Goal: Obtain resource: Download file/media

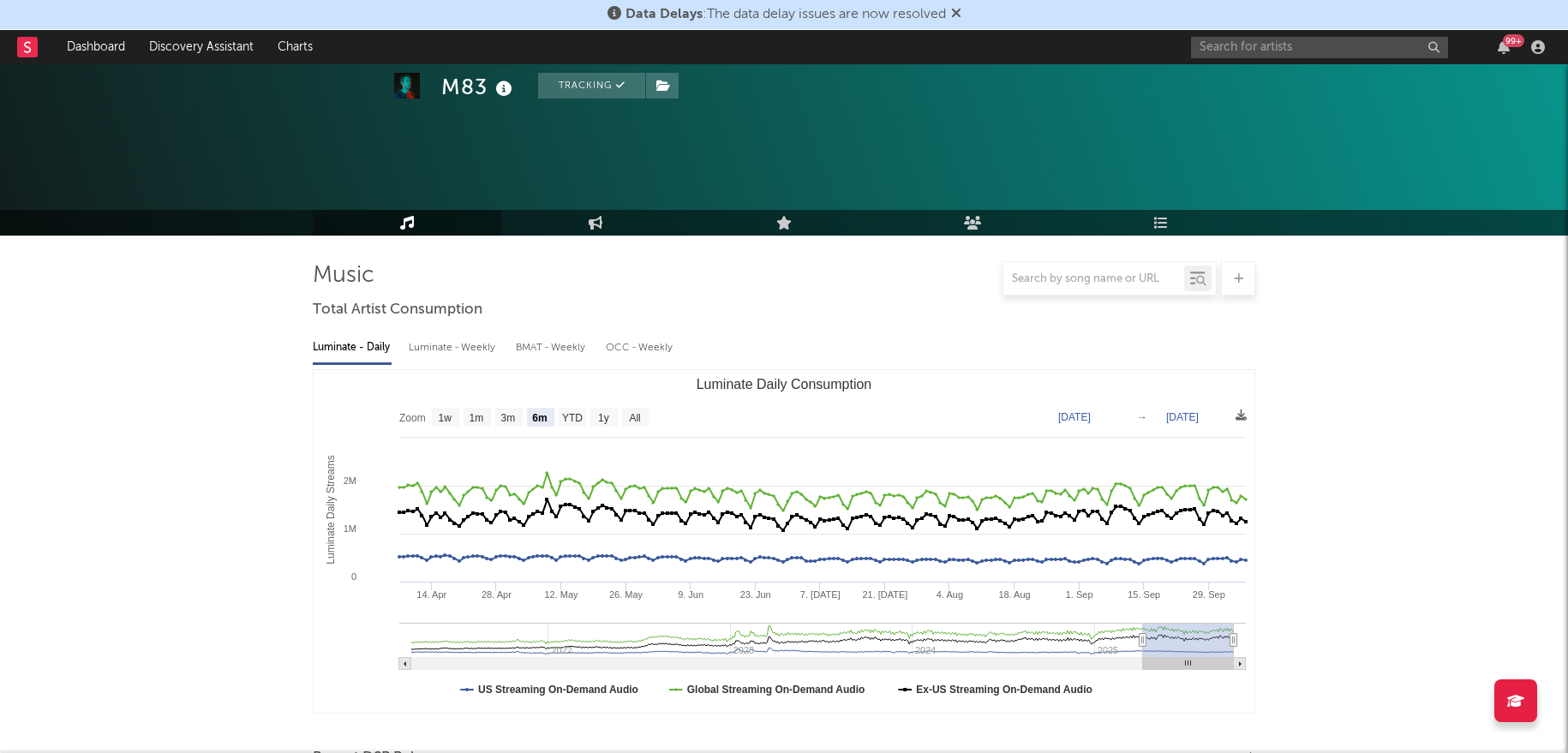
select select "6m"
select select "All"
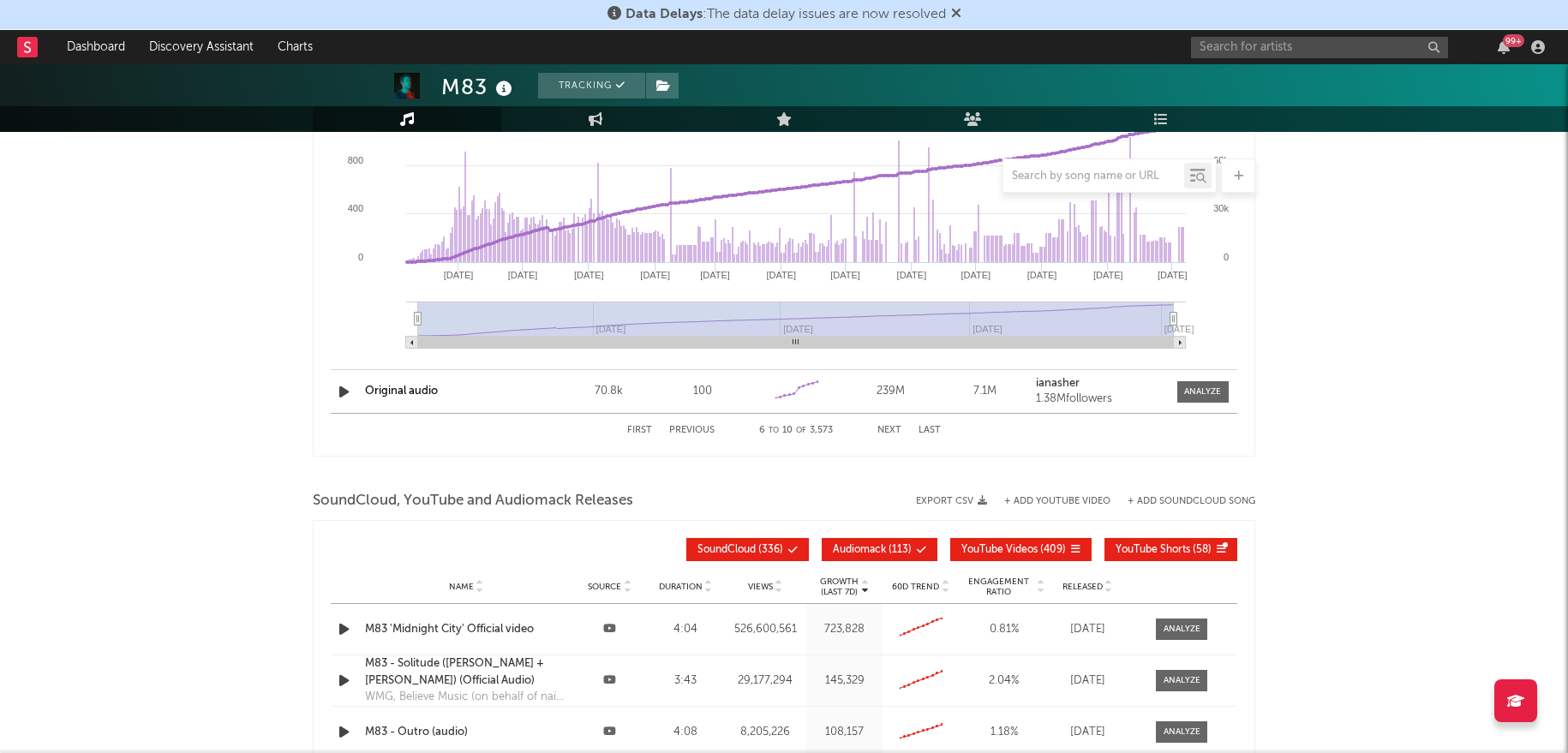
scroll to position [2790, 0]
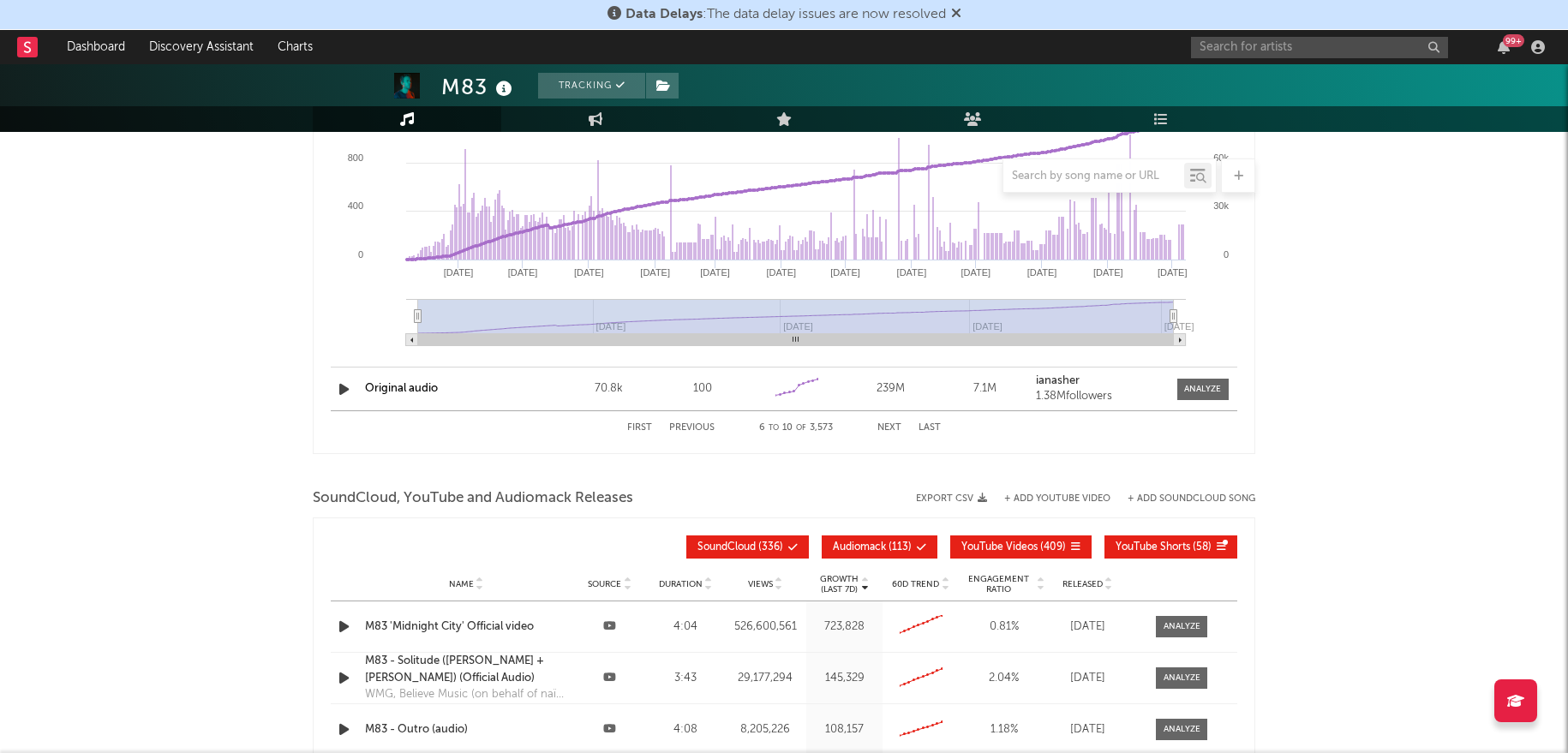
click at [899, 426] on button "Next" at bounding box center [890, 428] width 24 height 9
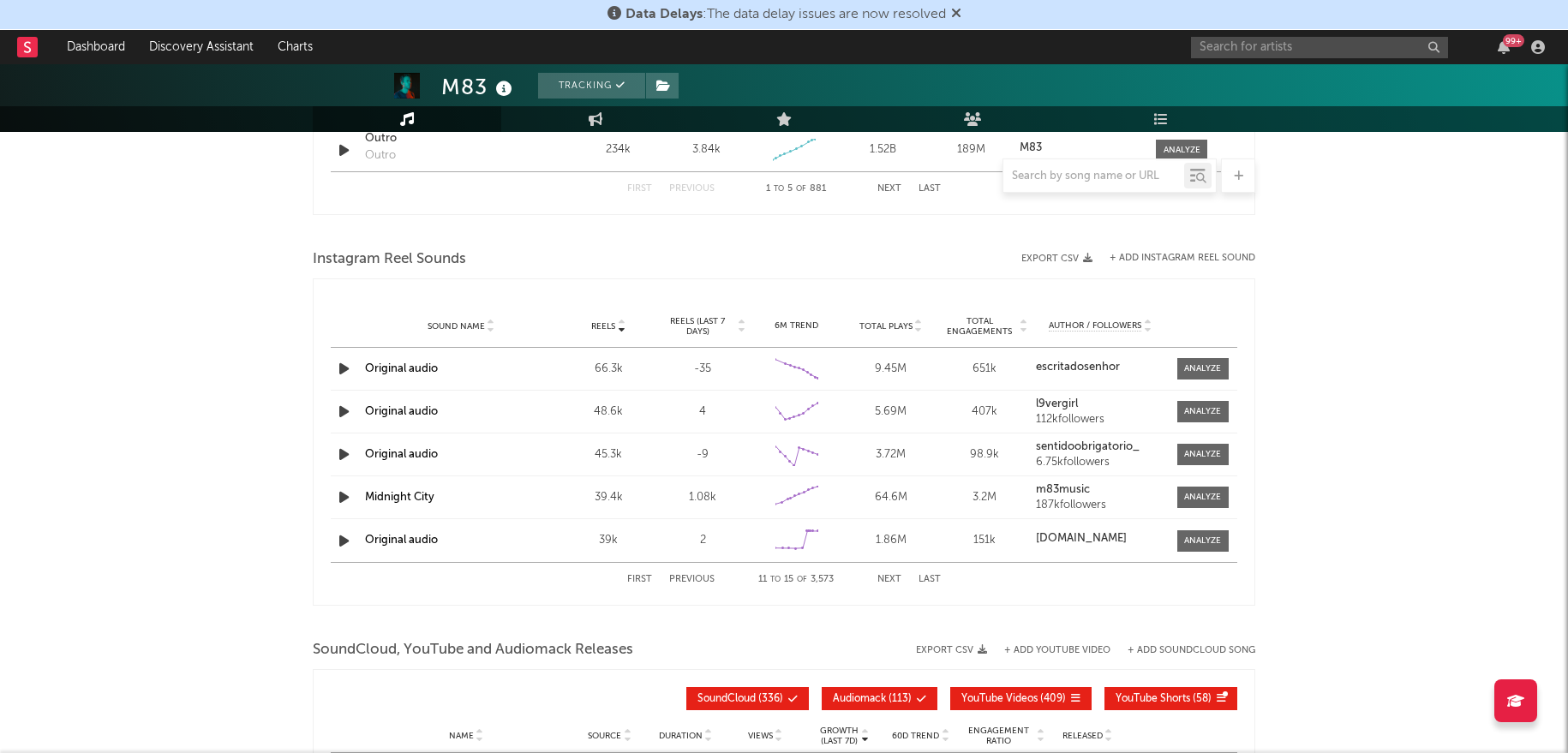
scroll to position [1444, 0]
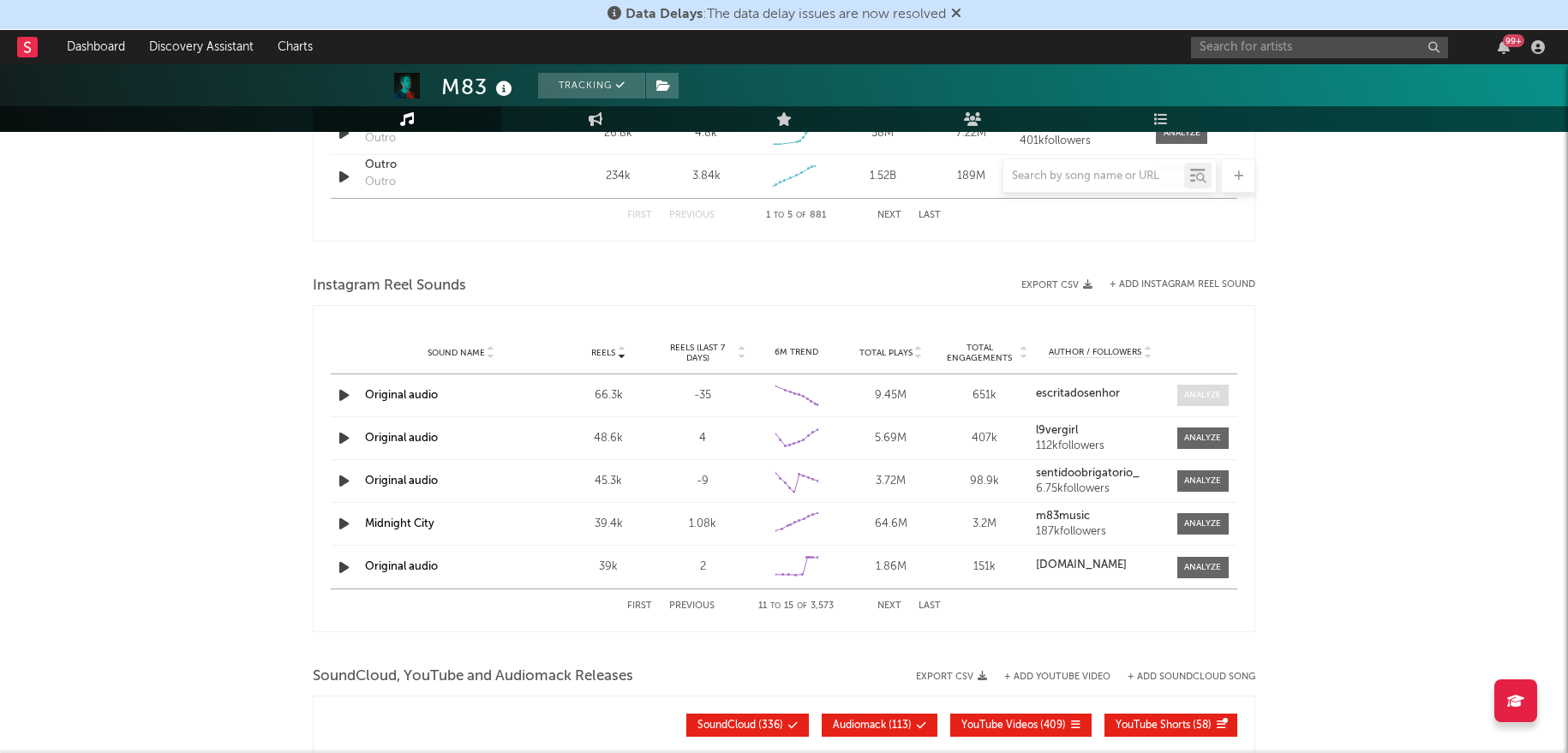
click at [1188, 402] on span at bounding box center [1203, 395] width 51 height 21
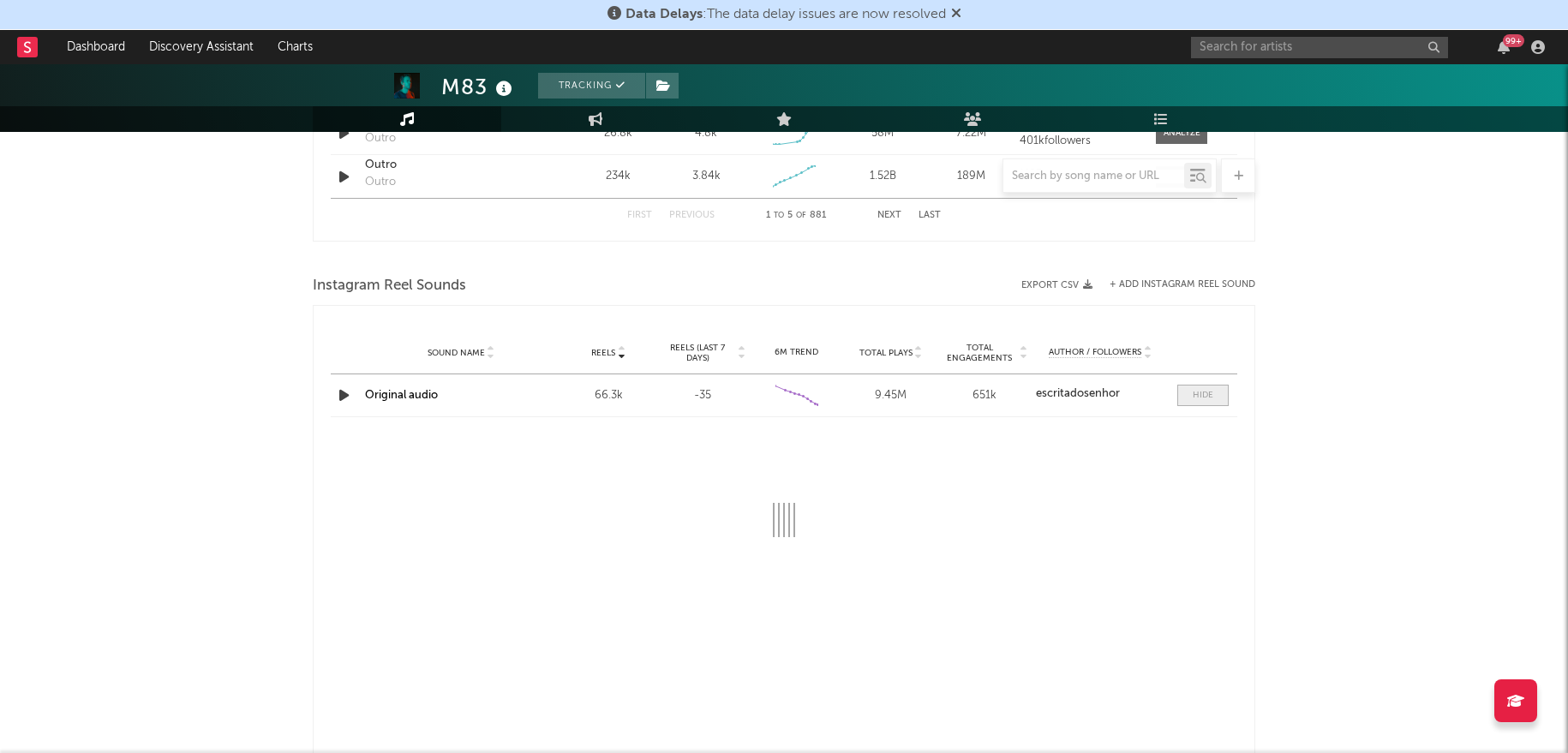
select select "6m"
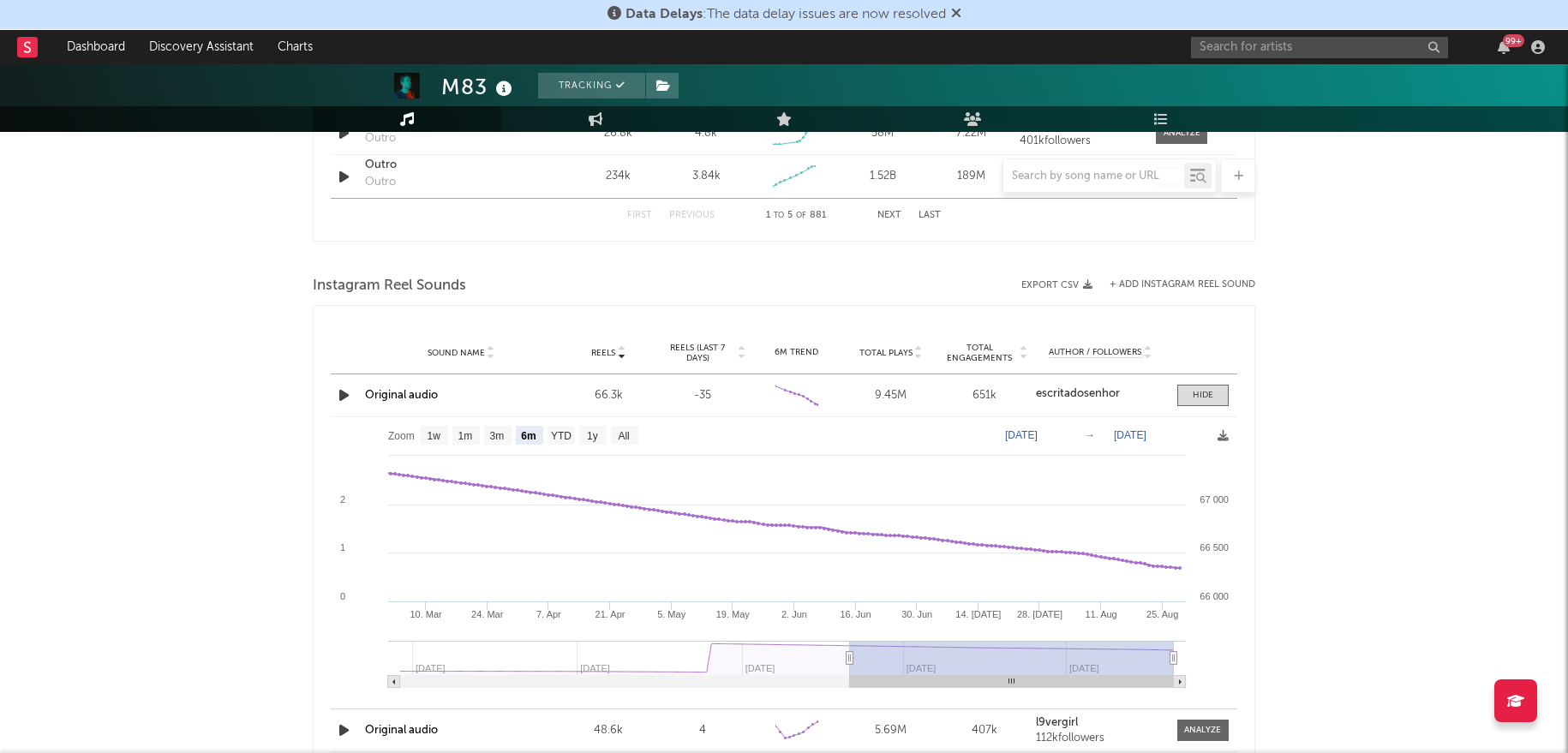
type input "[DATE]"
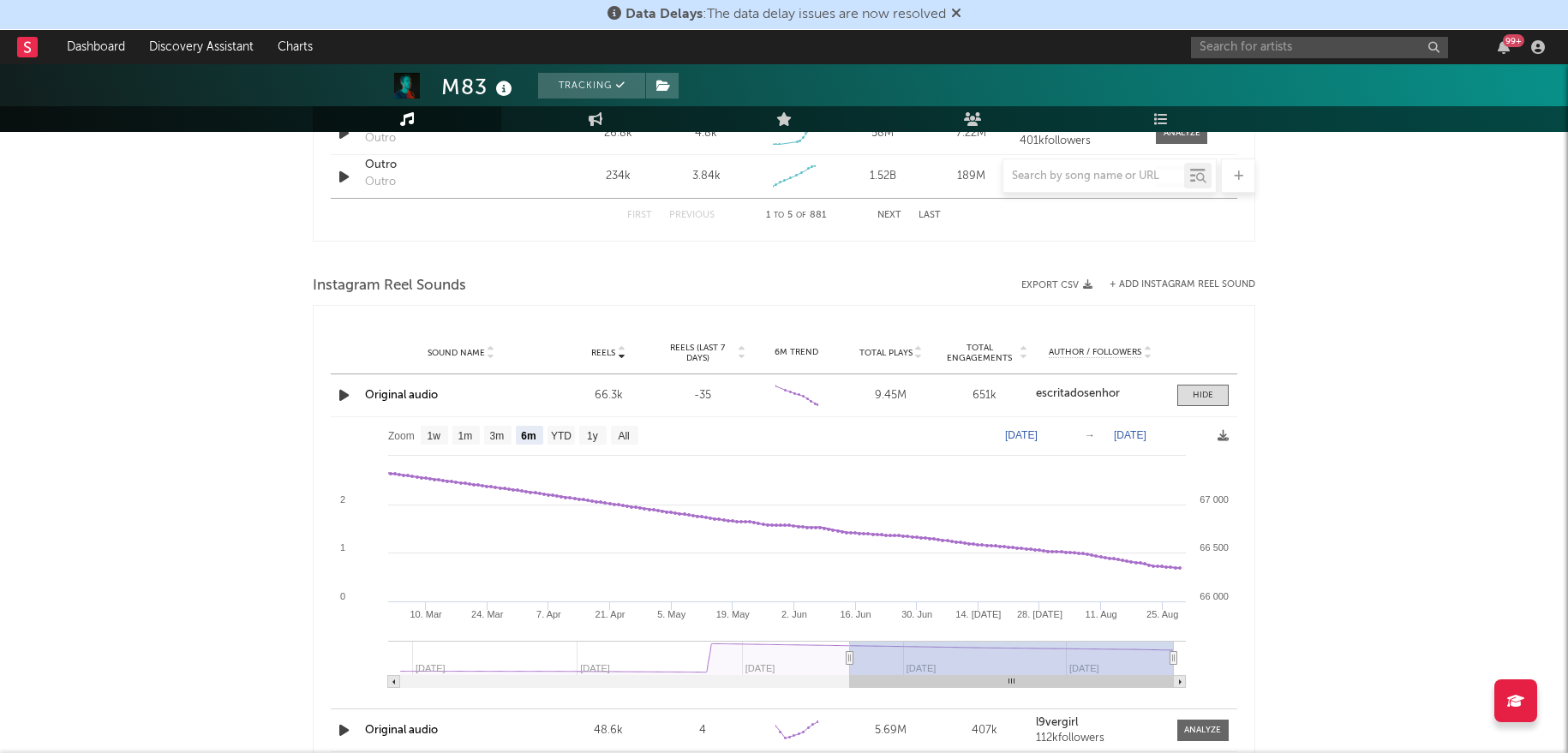
type input "[DATE]"
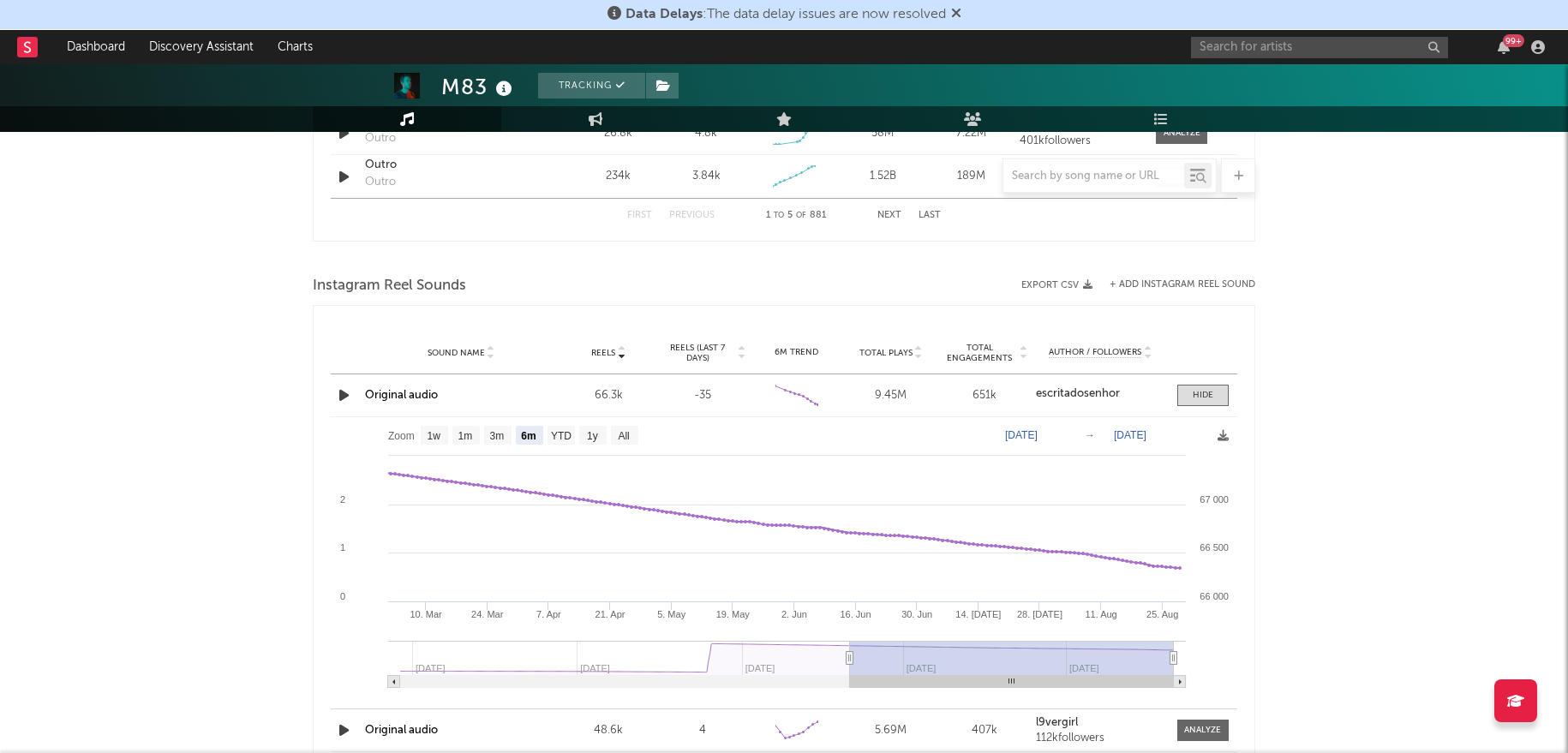
type input "[DATE]"
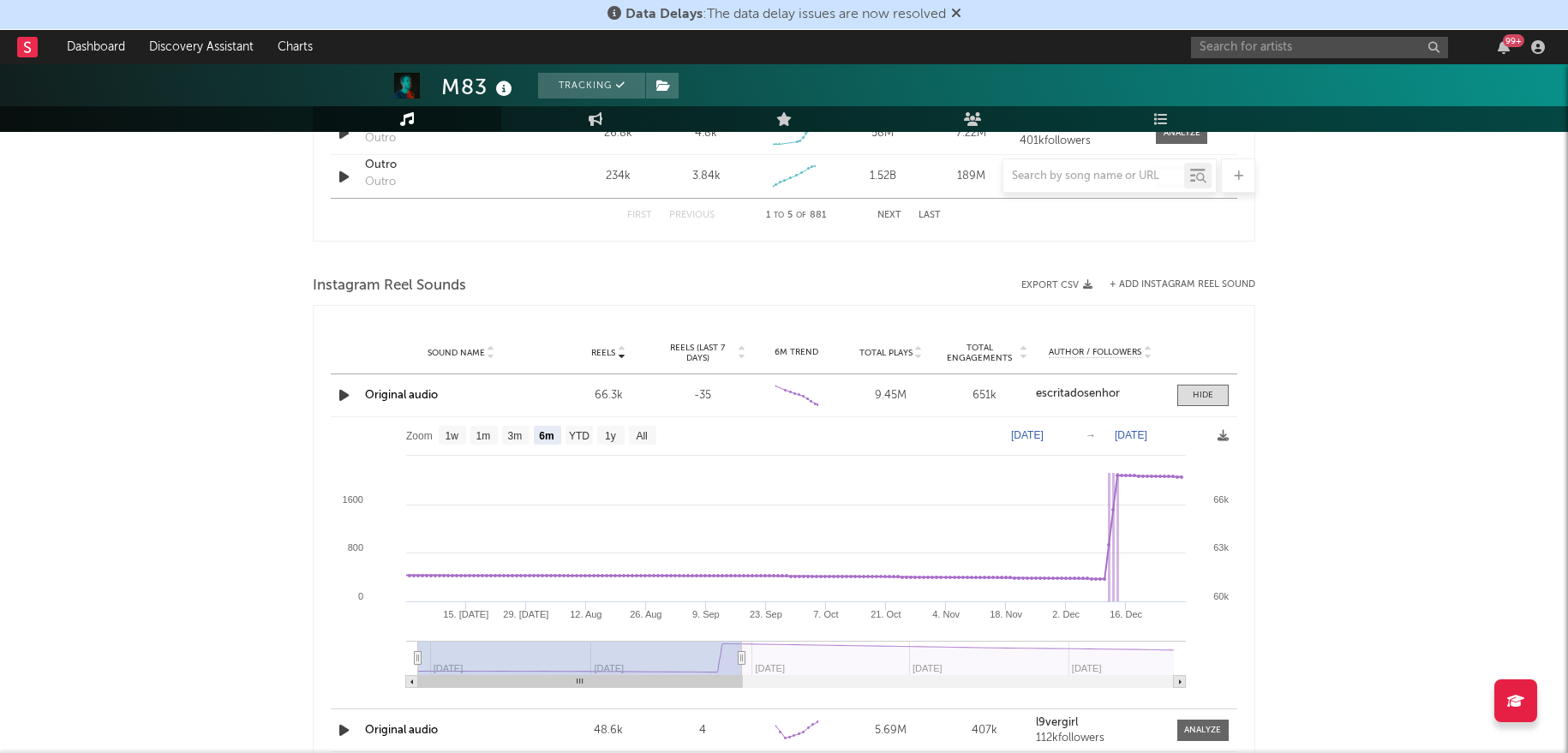
type input "[DATE]"
drag, startPoint x: 854, startPoint y: 656, endPoint x: 347, endPoint y: 695, distance: 508.5
click at [347, 695] on icon "Created with Highcharts 10.3.3 [DATE]. [DATE] [DATE]. Aug [DATE]. Sep [DATE]. O…" at bounding box center [784, 558] width 907 height 282
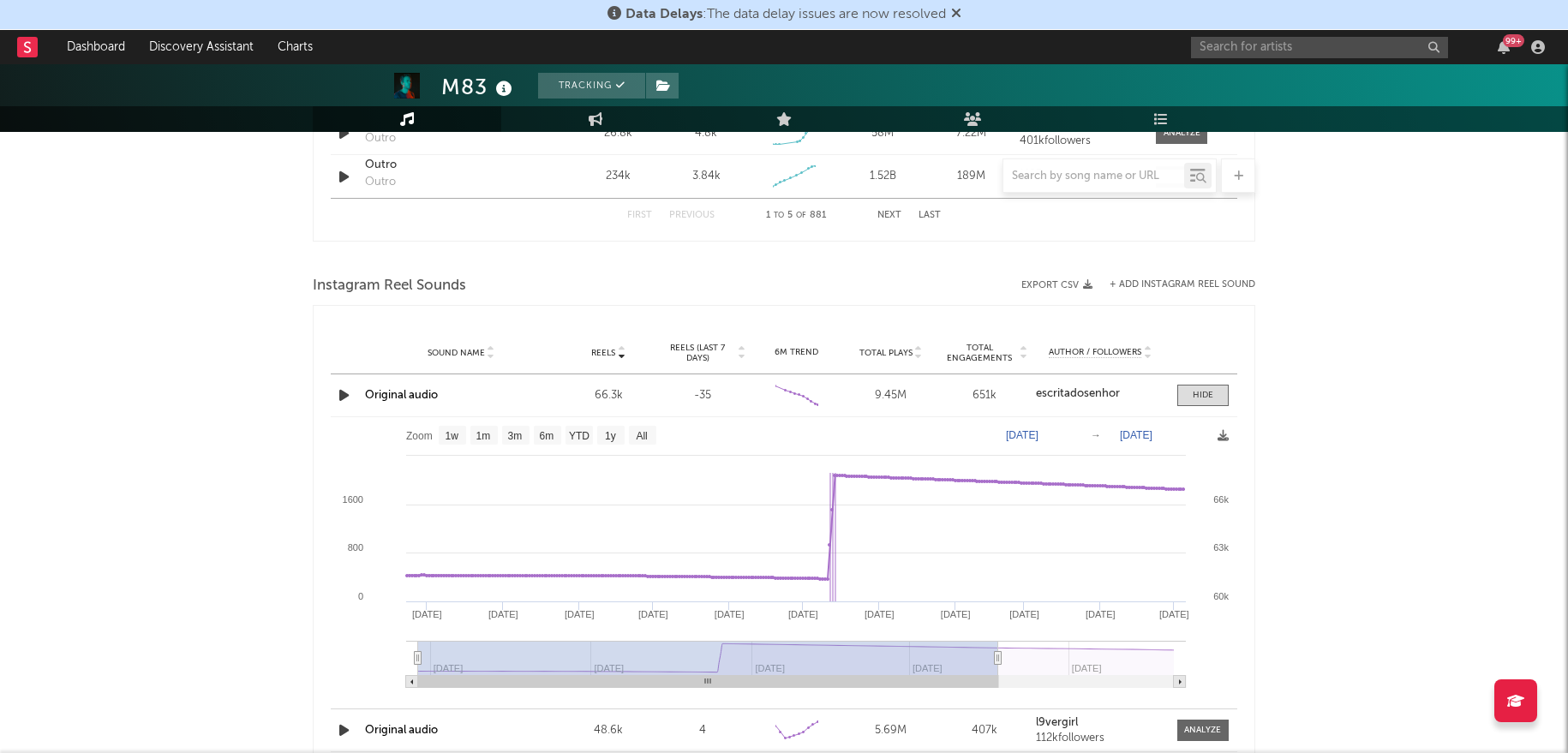
type input "[DATE]"
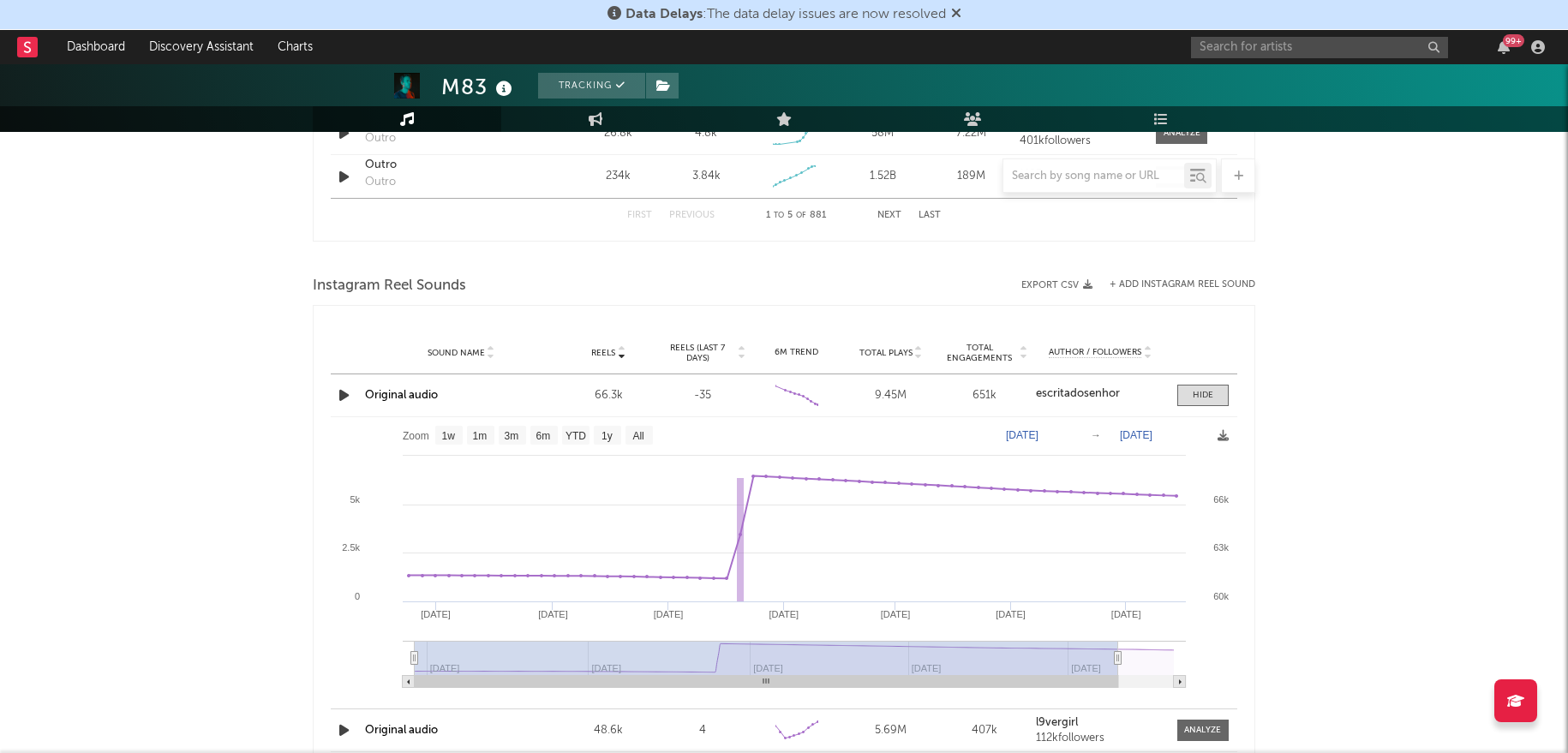
type input "[DATE]"
select select "All"
type input "[DATE]"
drag, startPoint x: 739, startPoint y: 662, endPoint x: 1232, endPoint y: 483, distance: 524.5
click at [1229, 660] on icon "Created with Highcharts 10.3.3 [DATE] '[DATE] Nov '[DATE] Mar '[DATE] [DATE] '[…" at bounding box center [784, 558] width 907 height 282
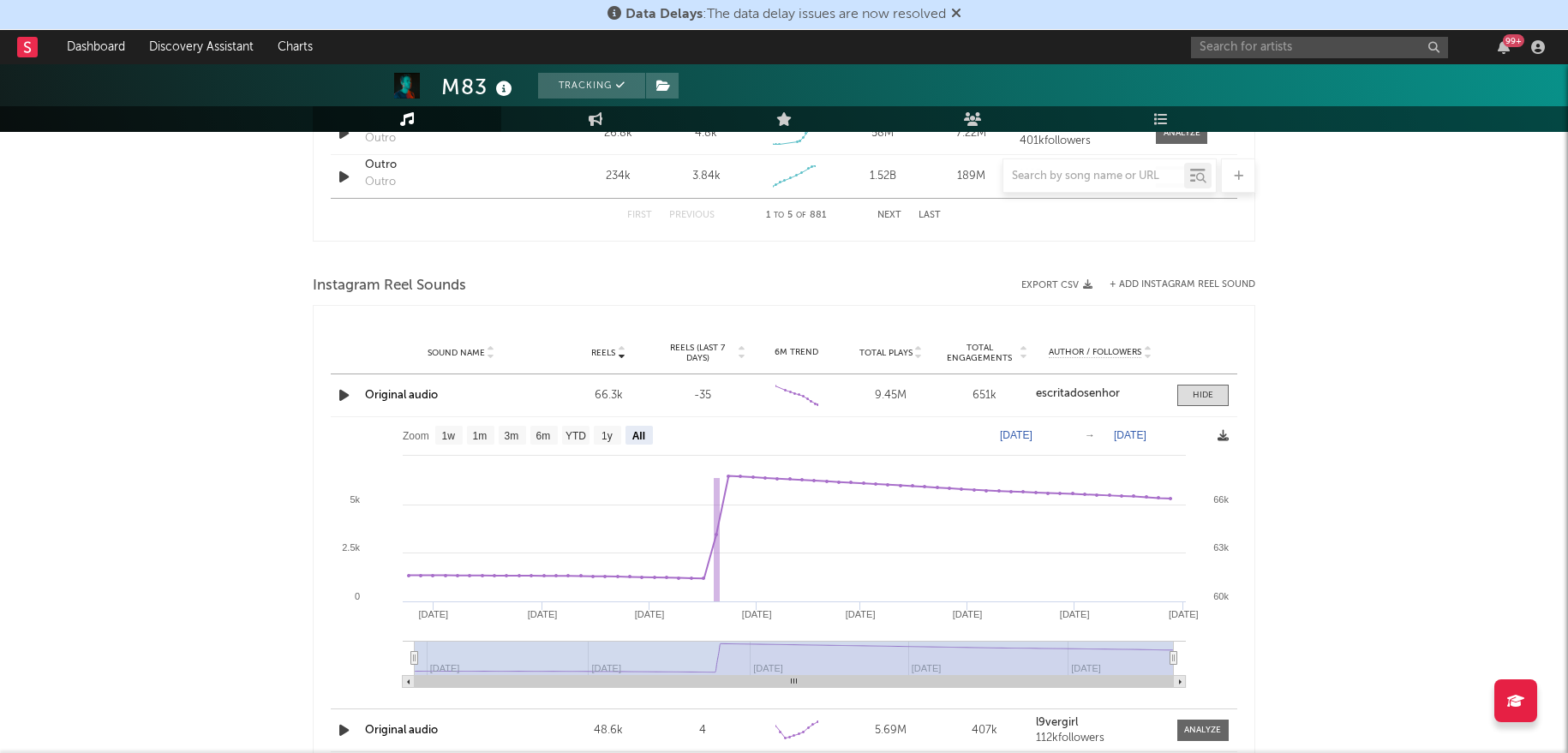
click at [1221, 440] on span at bounding box center [1223, 437] width 11 height 20
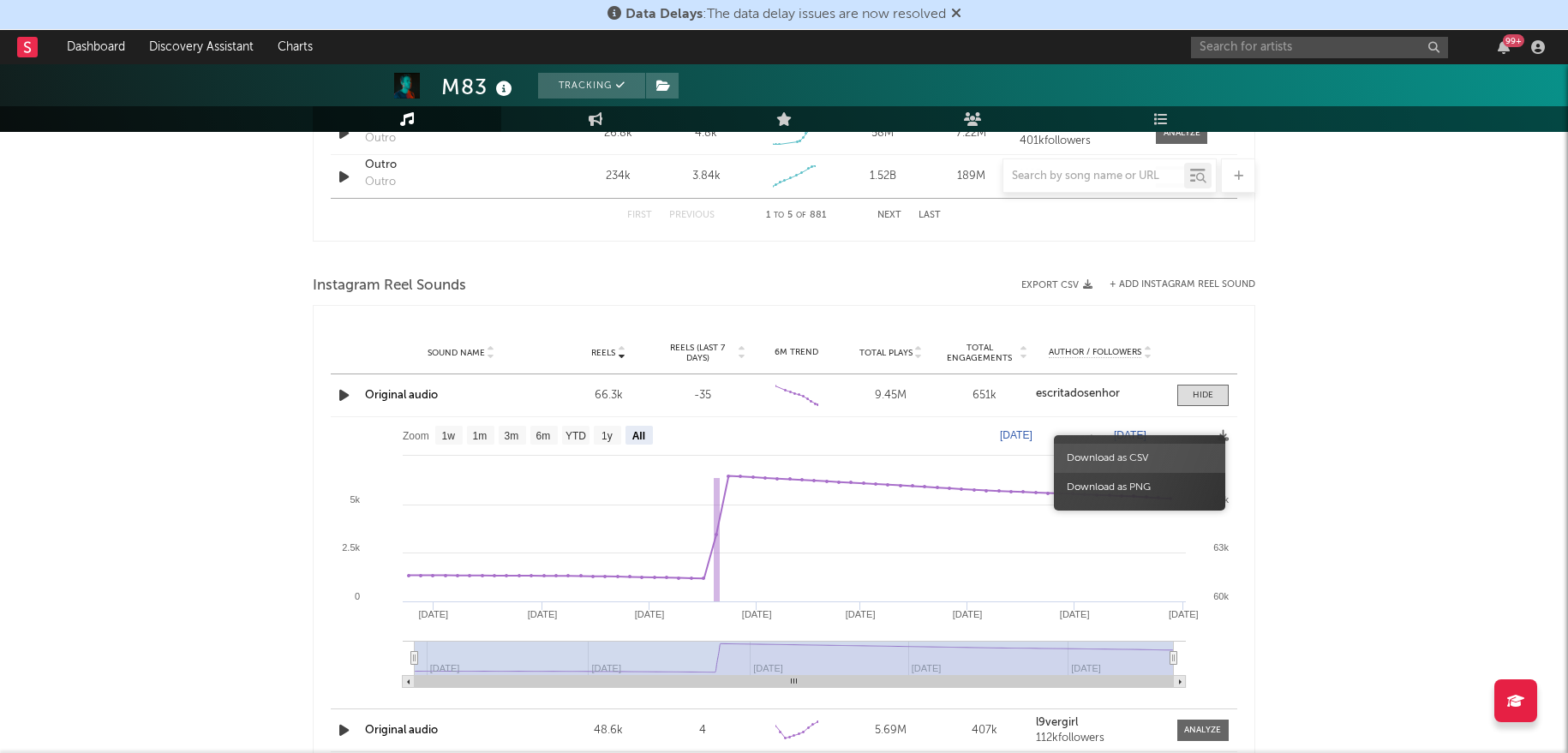
click at [1184, 452] on span "Download as CSV" at bounding box center [1139, 459] width 171 height 29
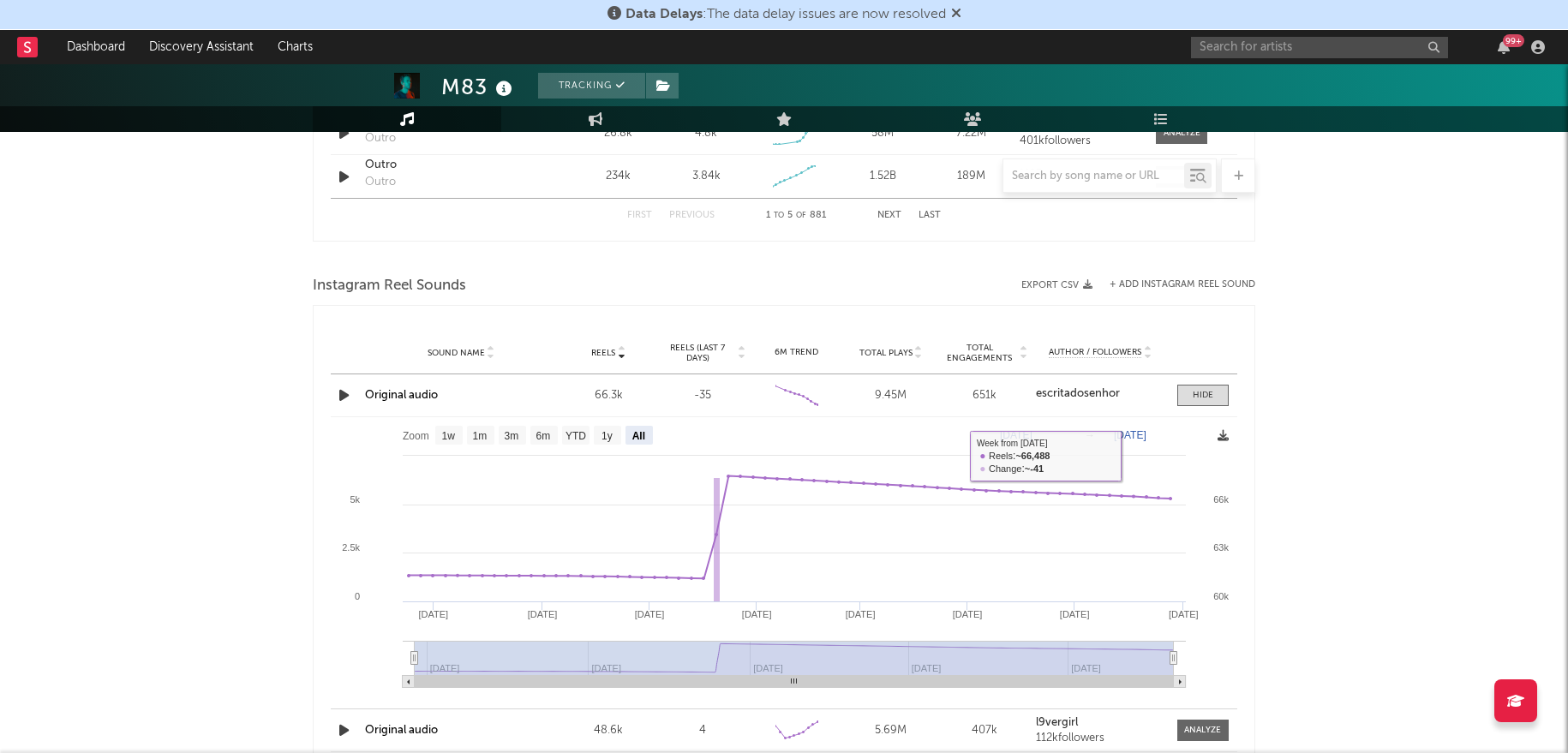
click at [1226, 430] on icon at bounding box center [1223, 436] width 11 height 11
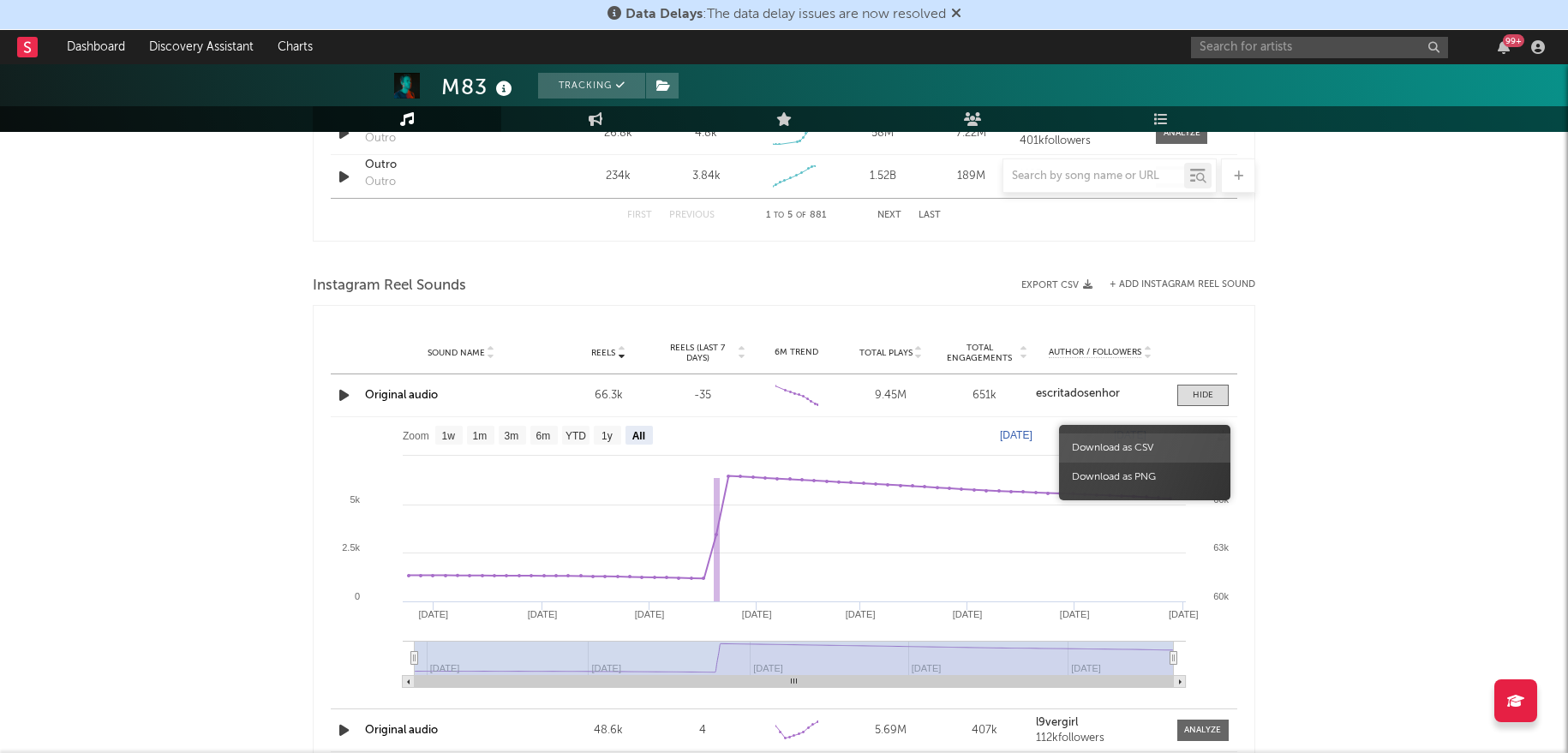
click at [1156, 445] on span "Download as CSV" at bounding box center [1145, 448] width 171 height 29
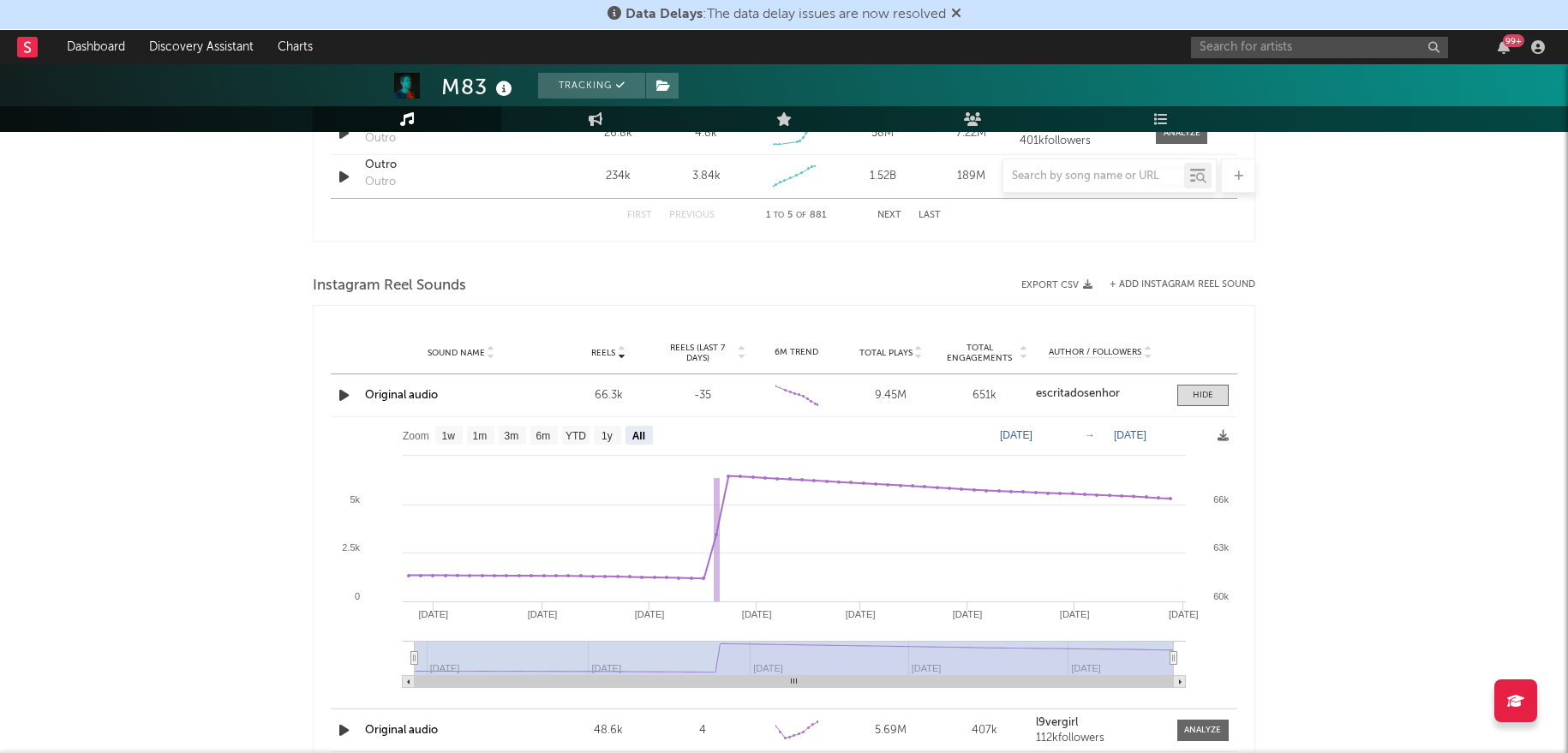
click at [1412, 328] on div "M83 Tracking [GEOGRAPHIC_DATA] | Alternative Edit Tracking Email Alerts Off Ben…" at bounding box center [784, 61] width 1568 height 2880
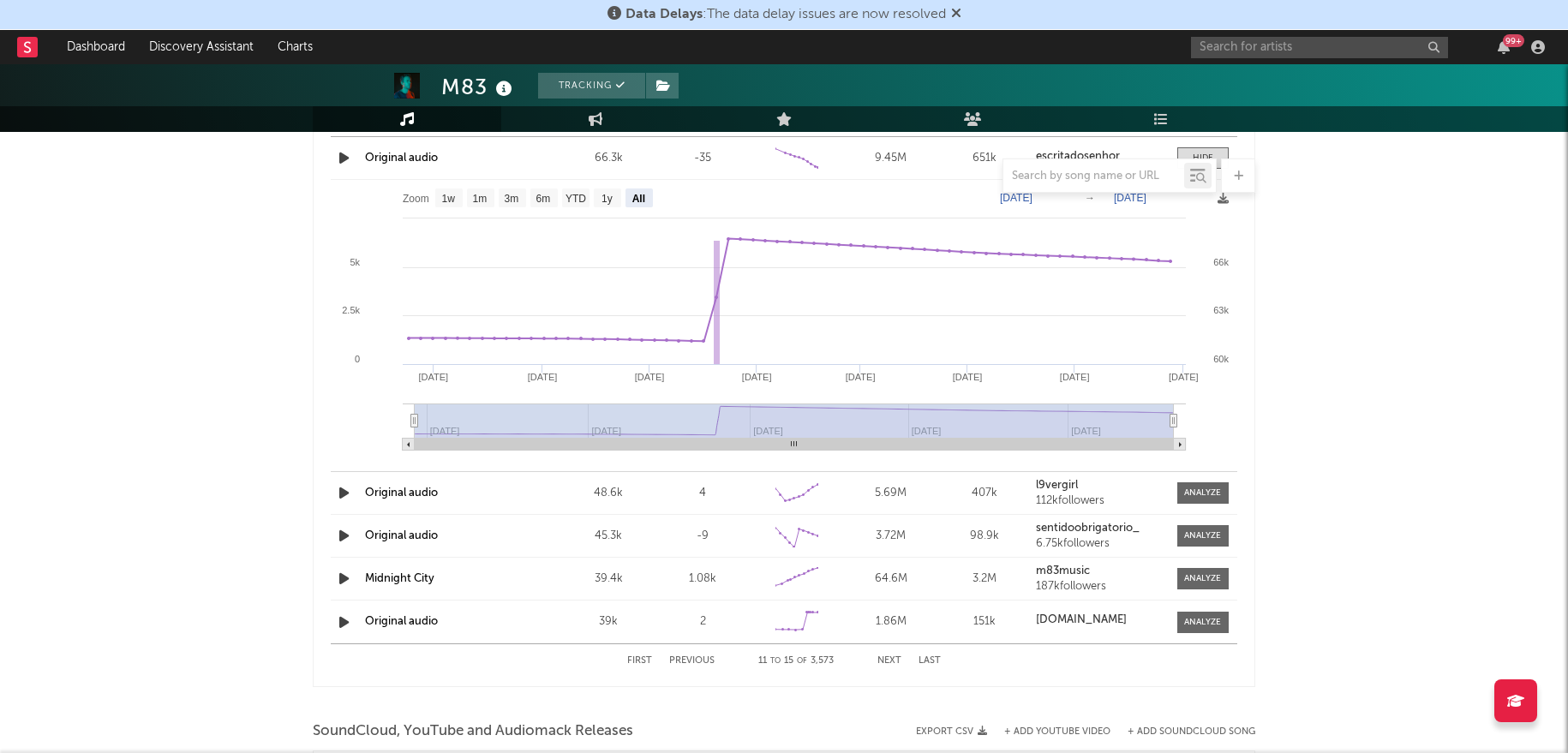
scroll to position [1688, 0]
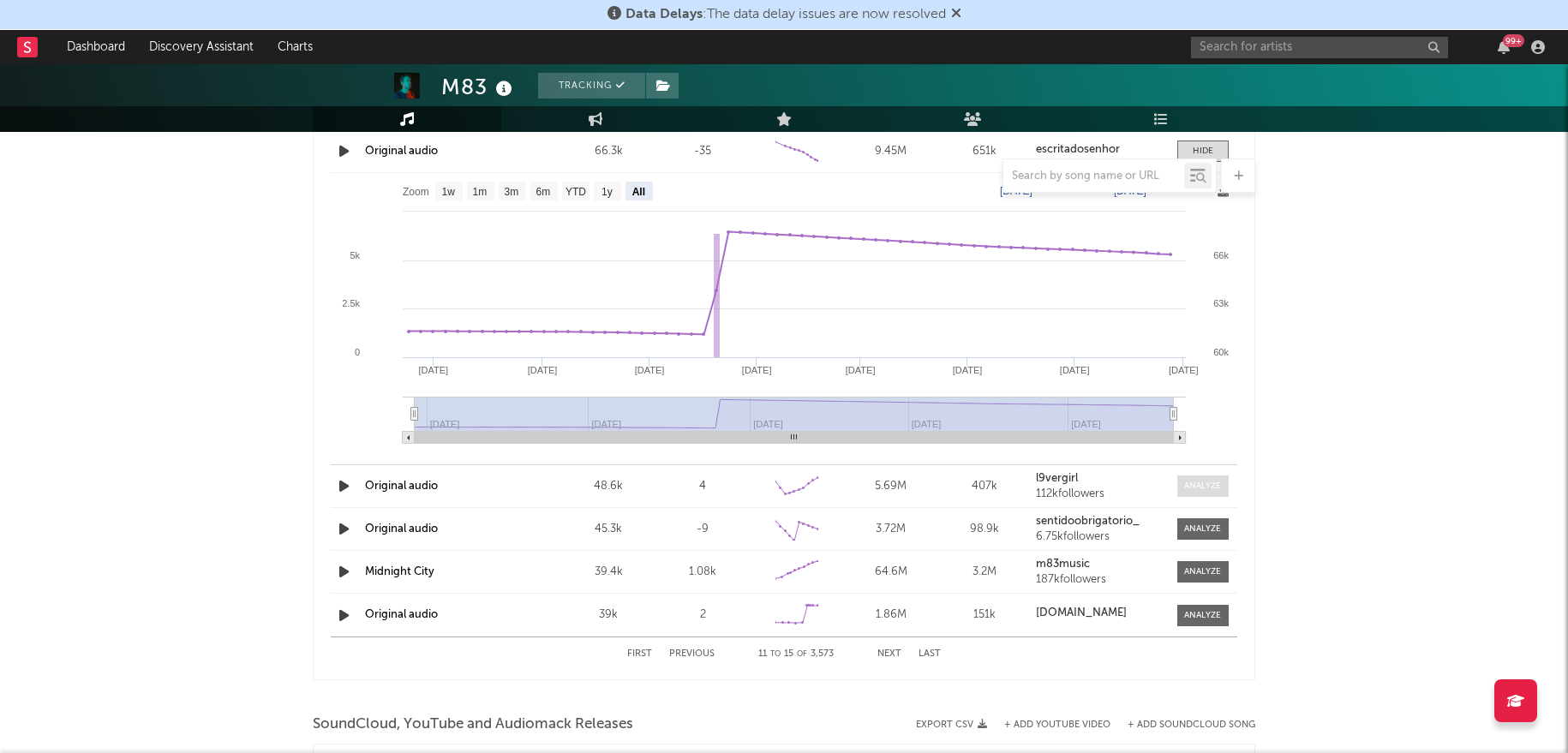
click at [1215, 480] on div at bounding box center [1203, 486] width 37 height 13
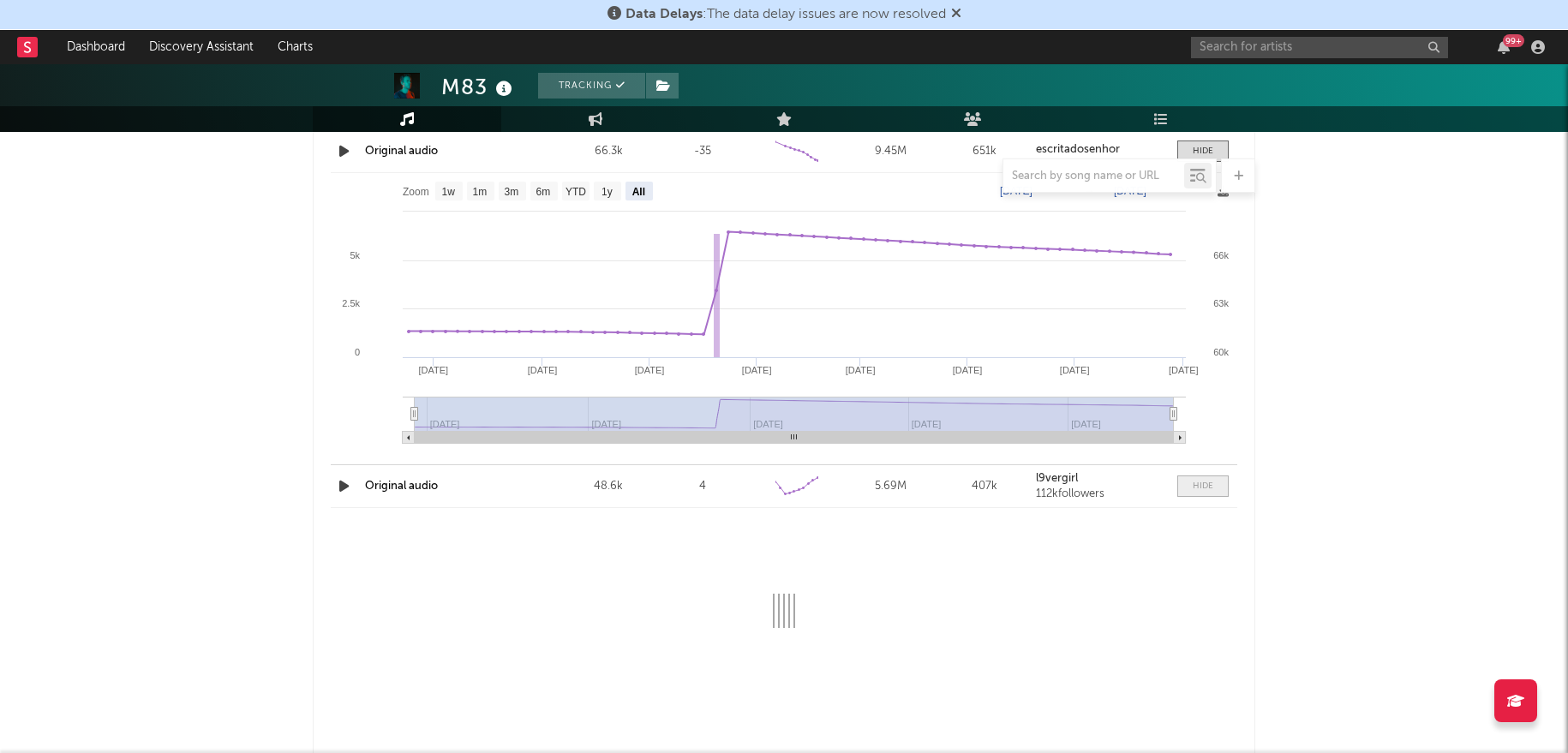
select select "6m"
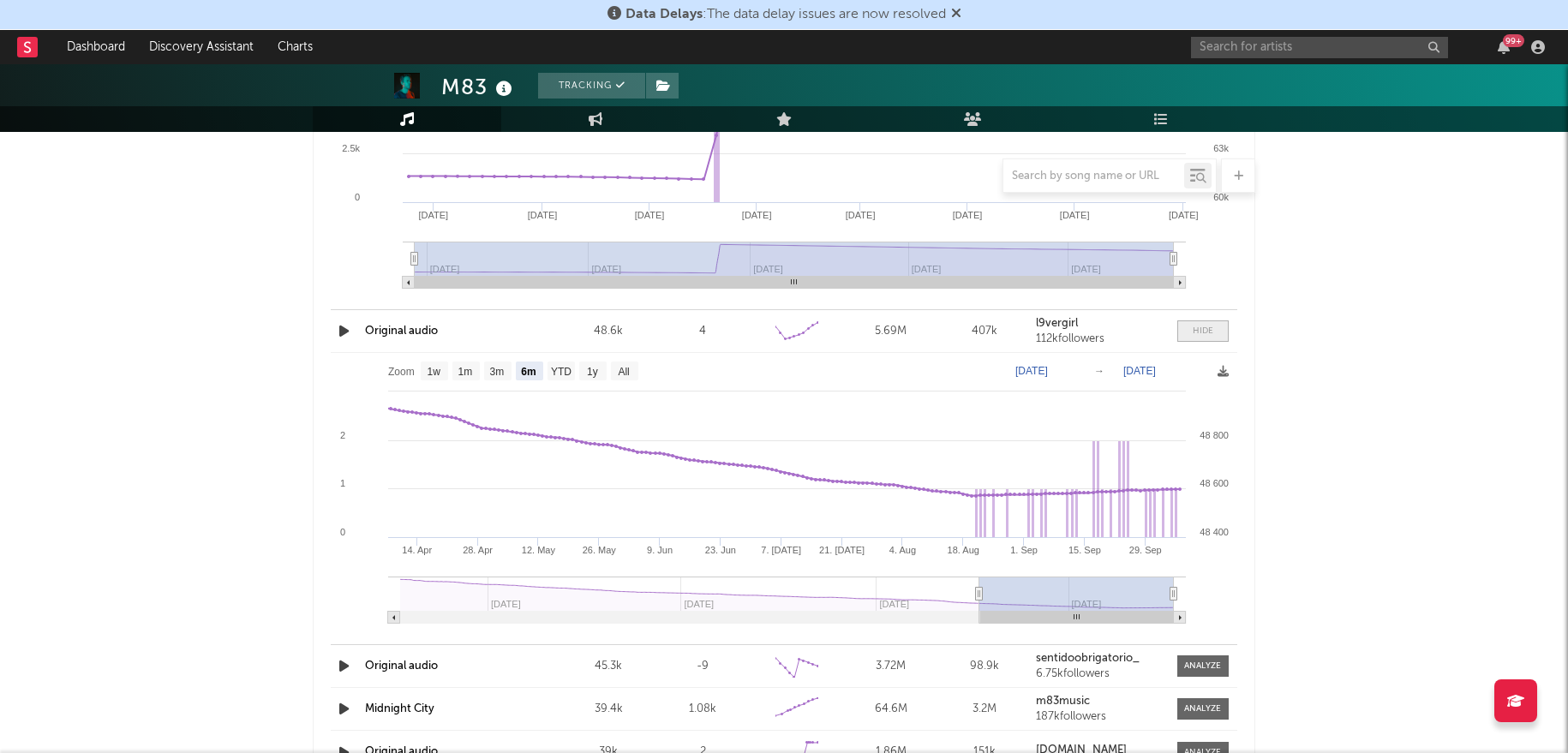
scroll to position [1888, 0]
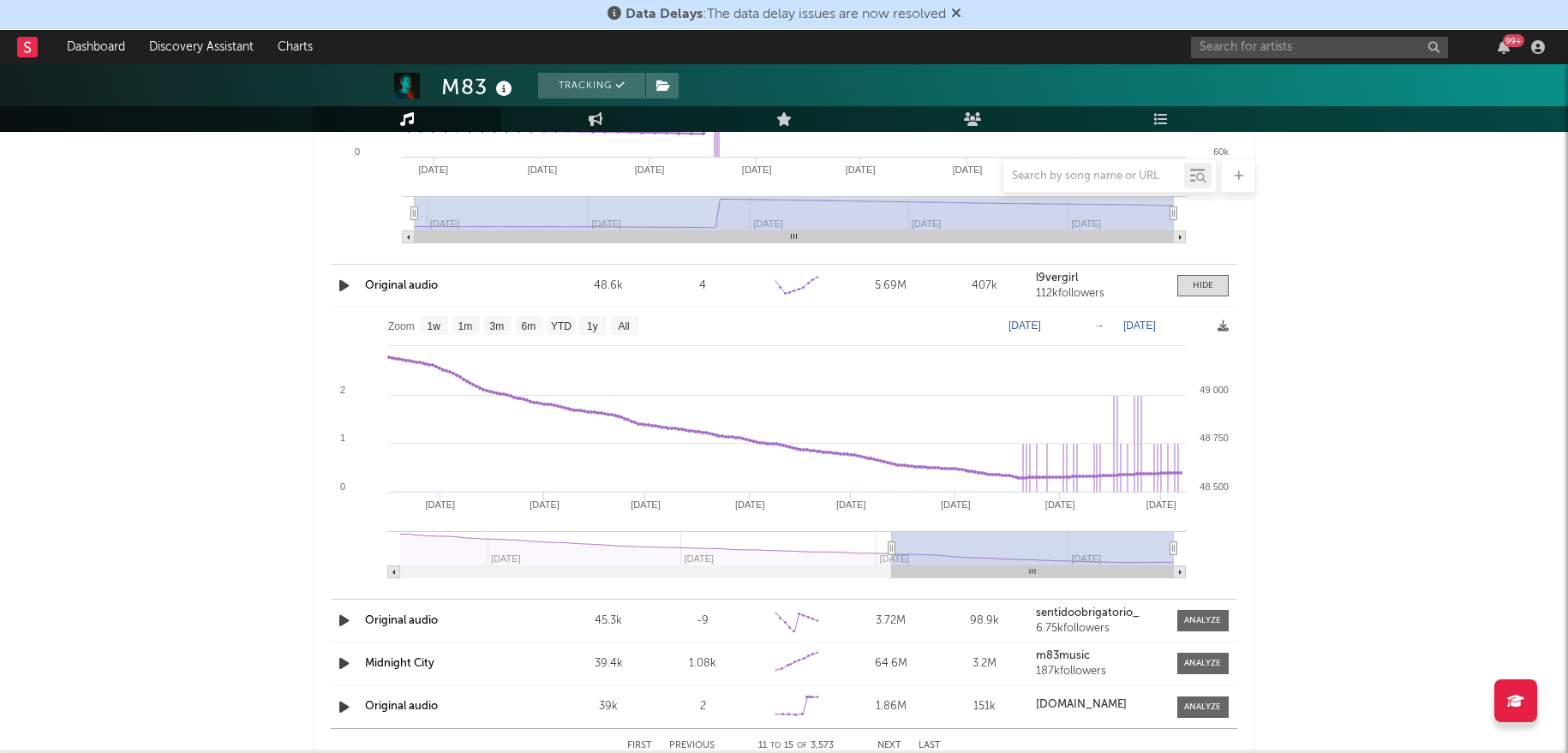
type input "[DATE]"
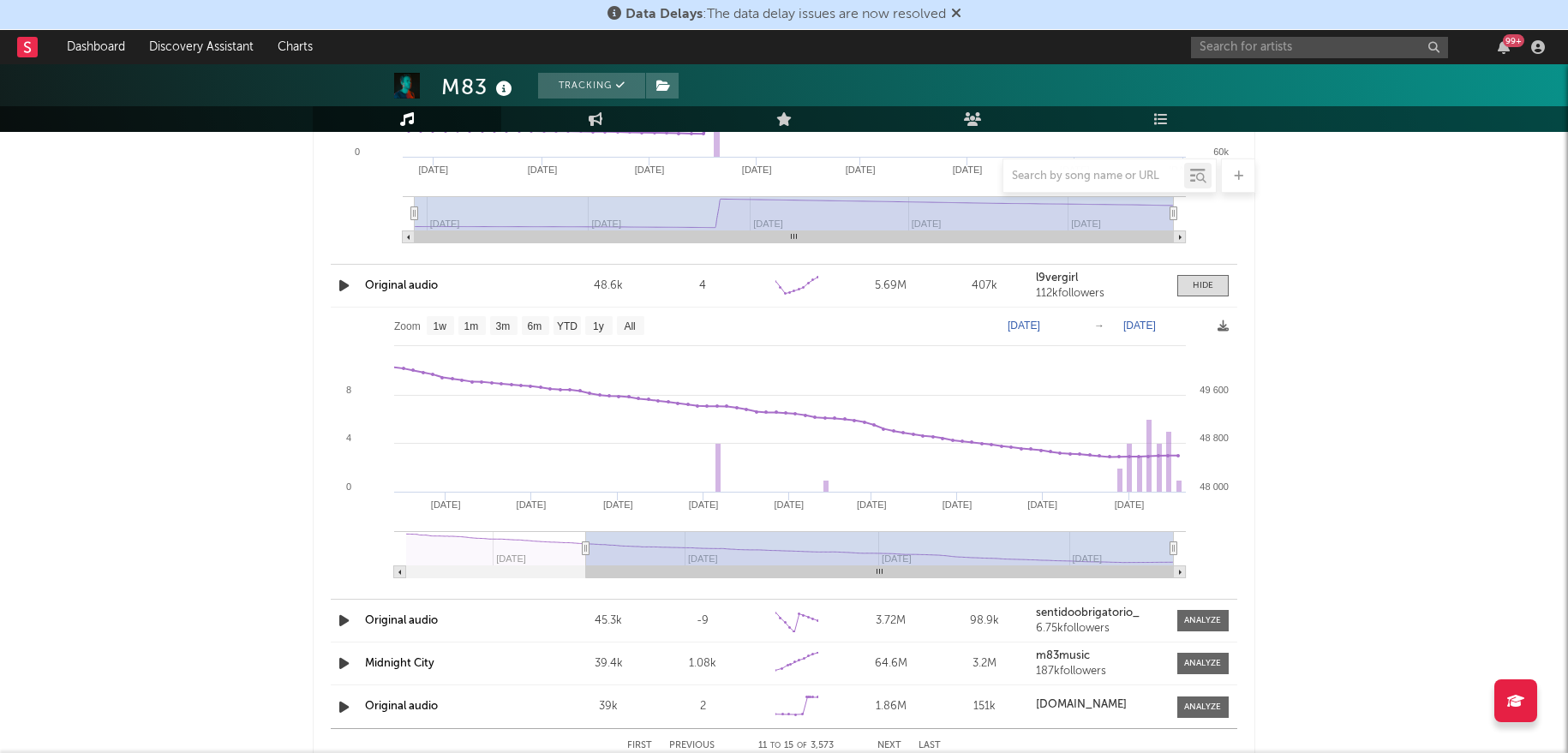
select select "All"
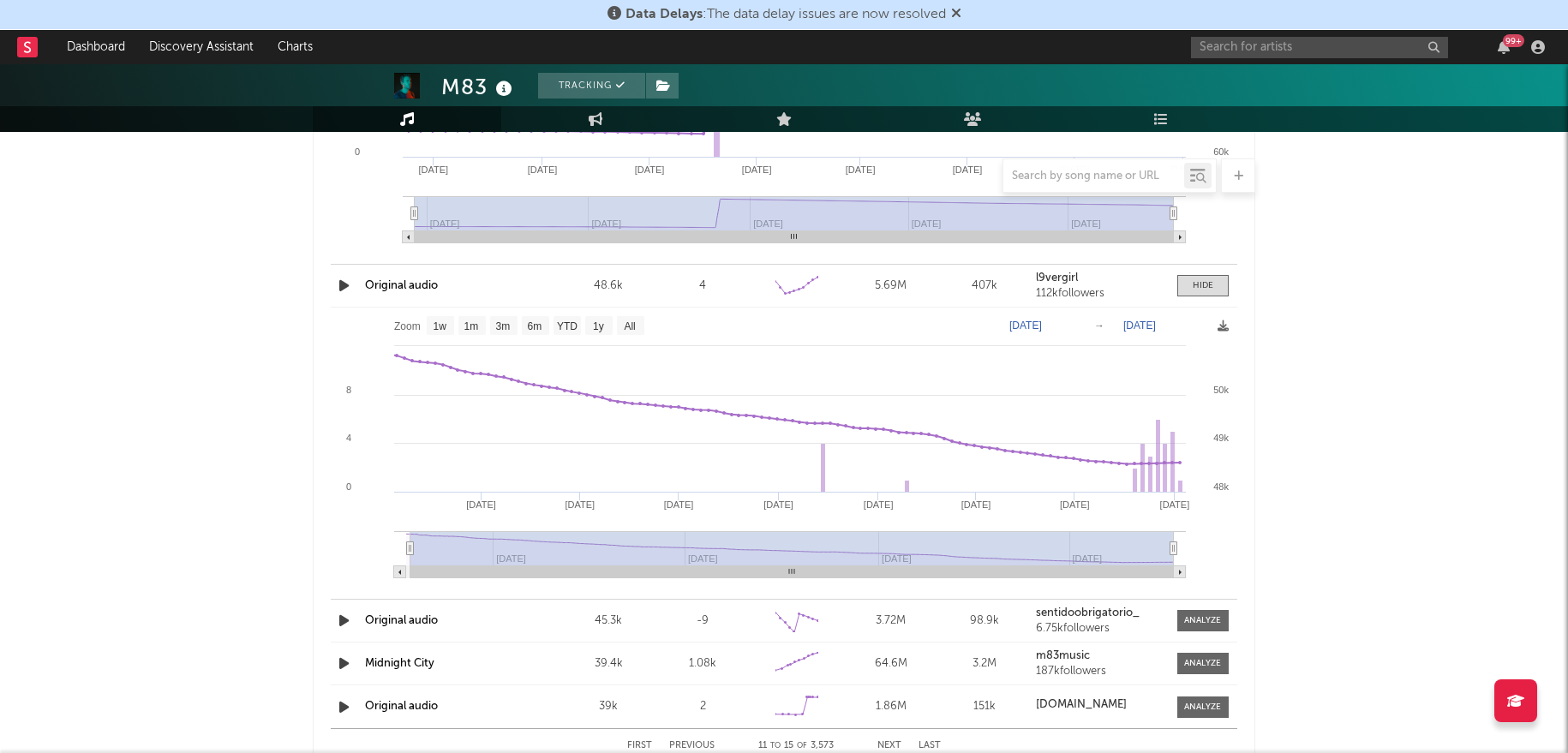
type input "[DATE]"
select select "All"
type input "[DATE]"
drag, startPoint x: 976, startPoint y: 545, endPoint x: 389, endPoint y: 545, distance: 587.0
click at [389, 545] on icon "Created with Highcharts 10.3.3 [DATE] '[DATE] [DATE] '[DATE] Apr '[DATE] Apr '[…" at bounding box center [784, 449] width 907 height 282
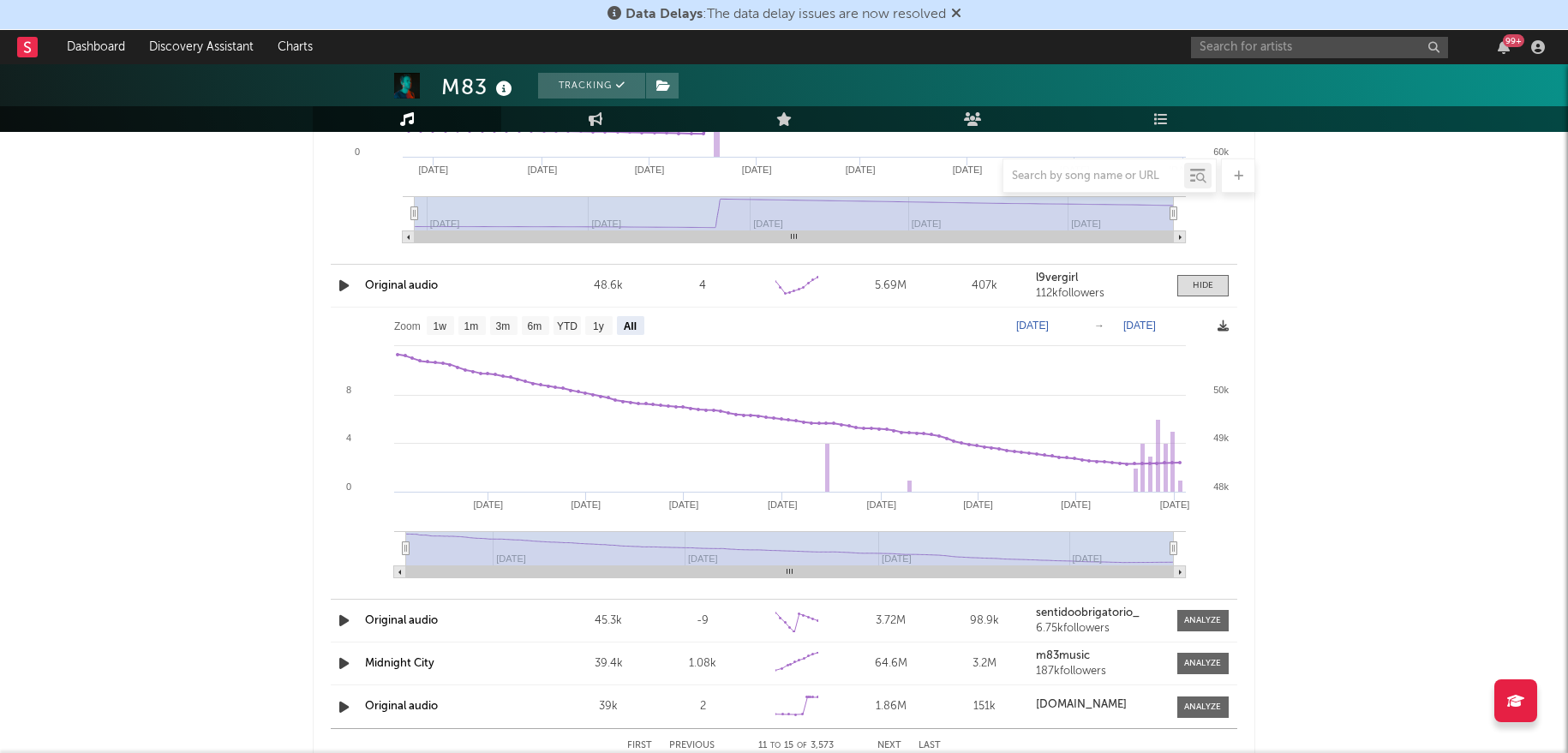
click at [1224, 323] on icon at bounding box center [1223, 326] width 11 height 11
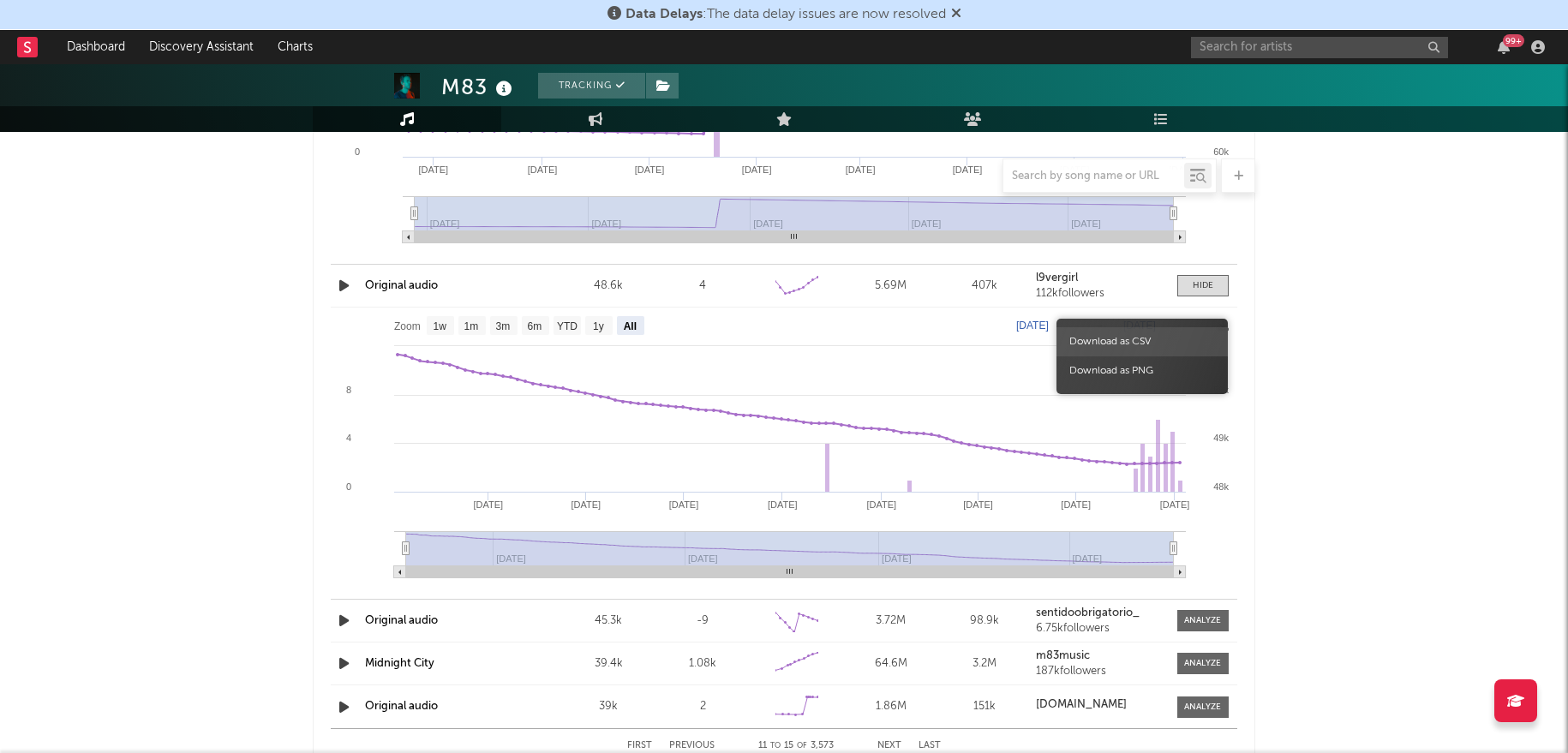
click at [1184, 344] on span "Download as CSV" at bounding box center [1142, 342] width 171 height 29
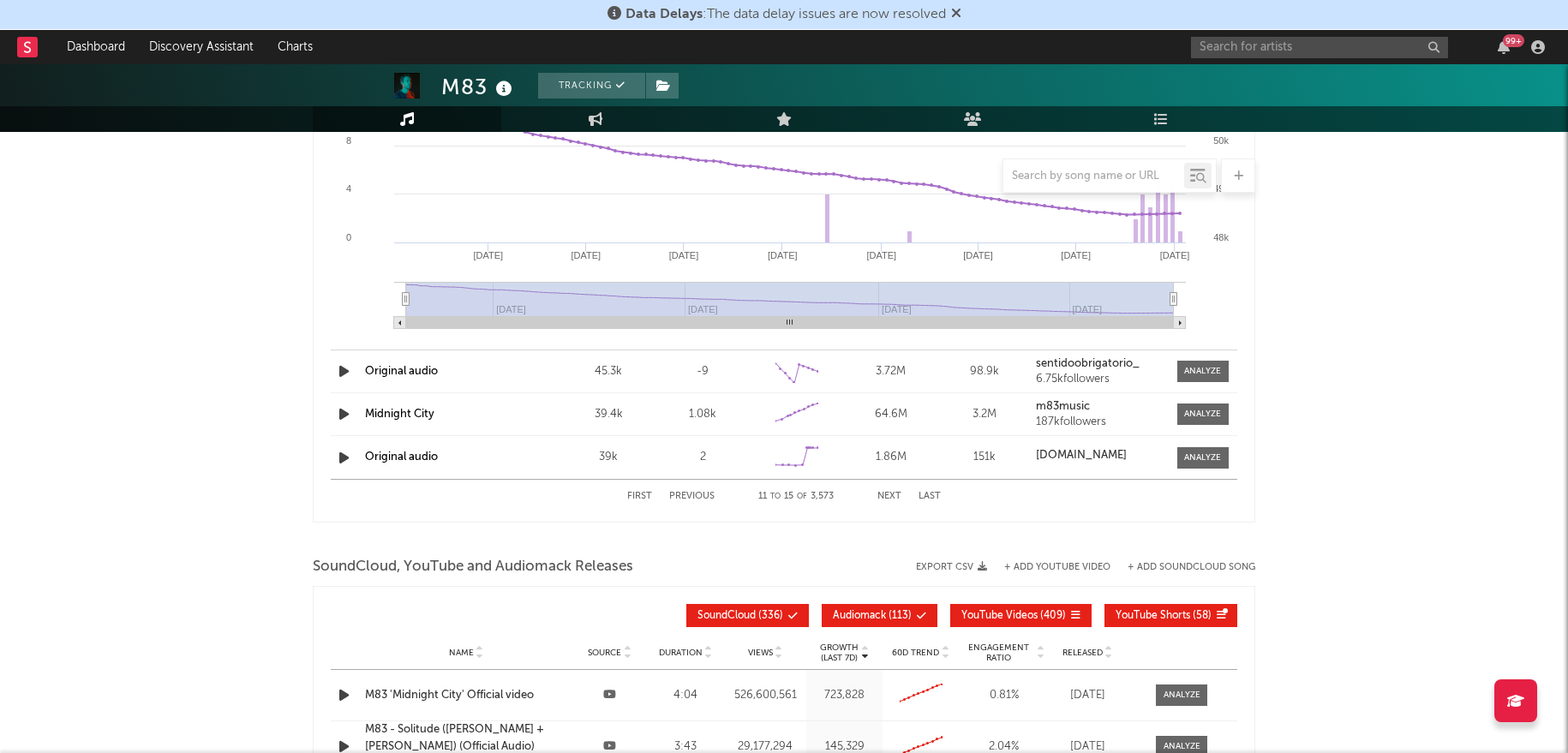
scroll to position [2156, 0]
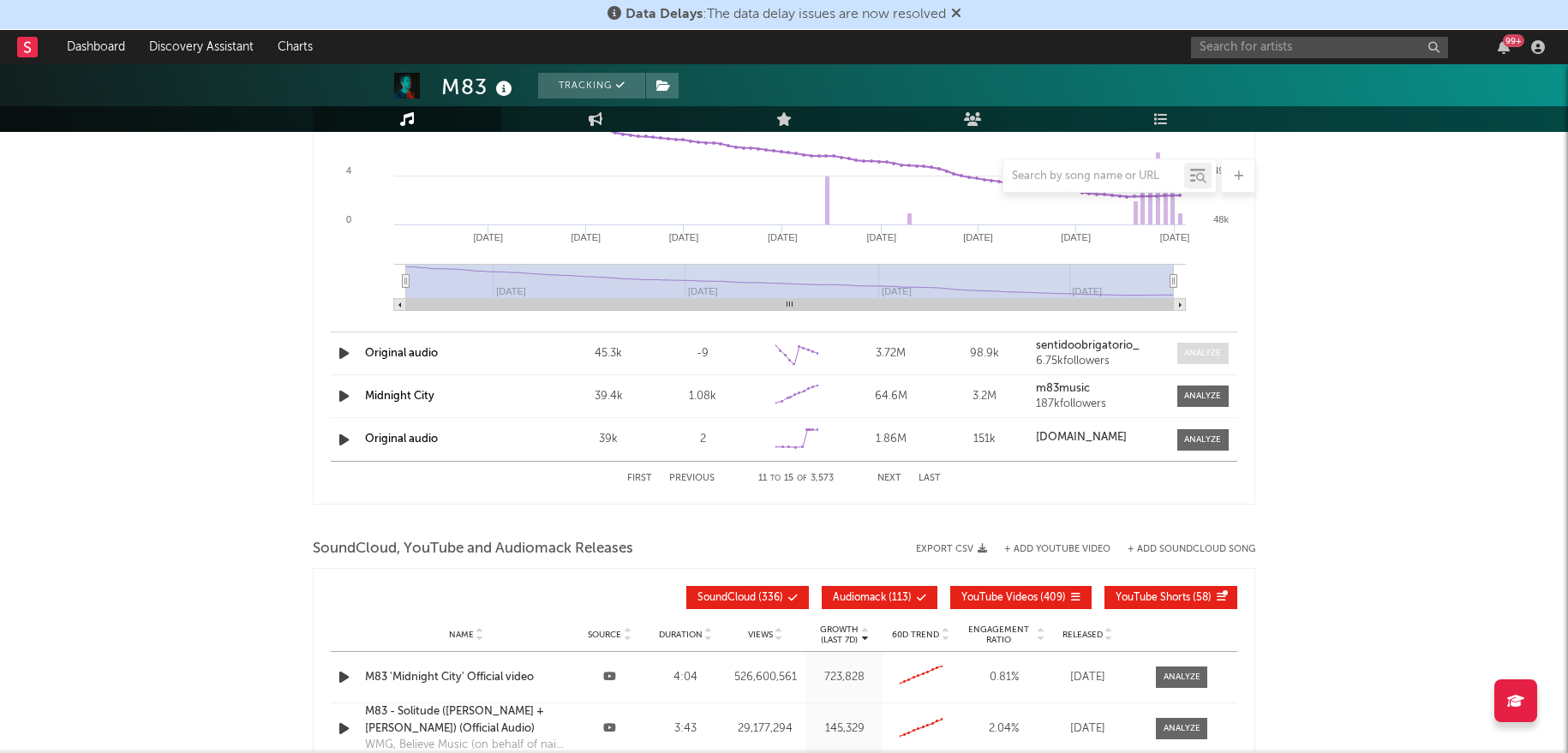
click at [1211, 352] on div at bounding box center [1203, 354] width 37 height 13
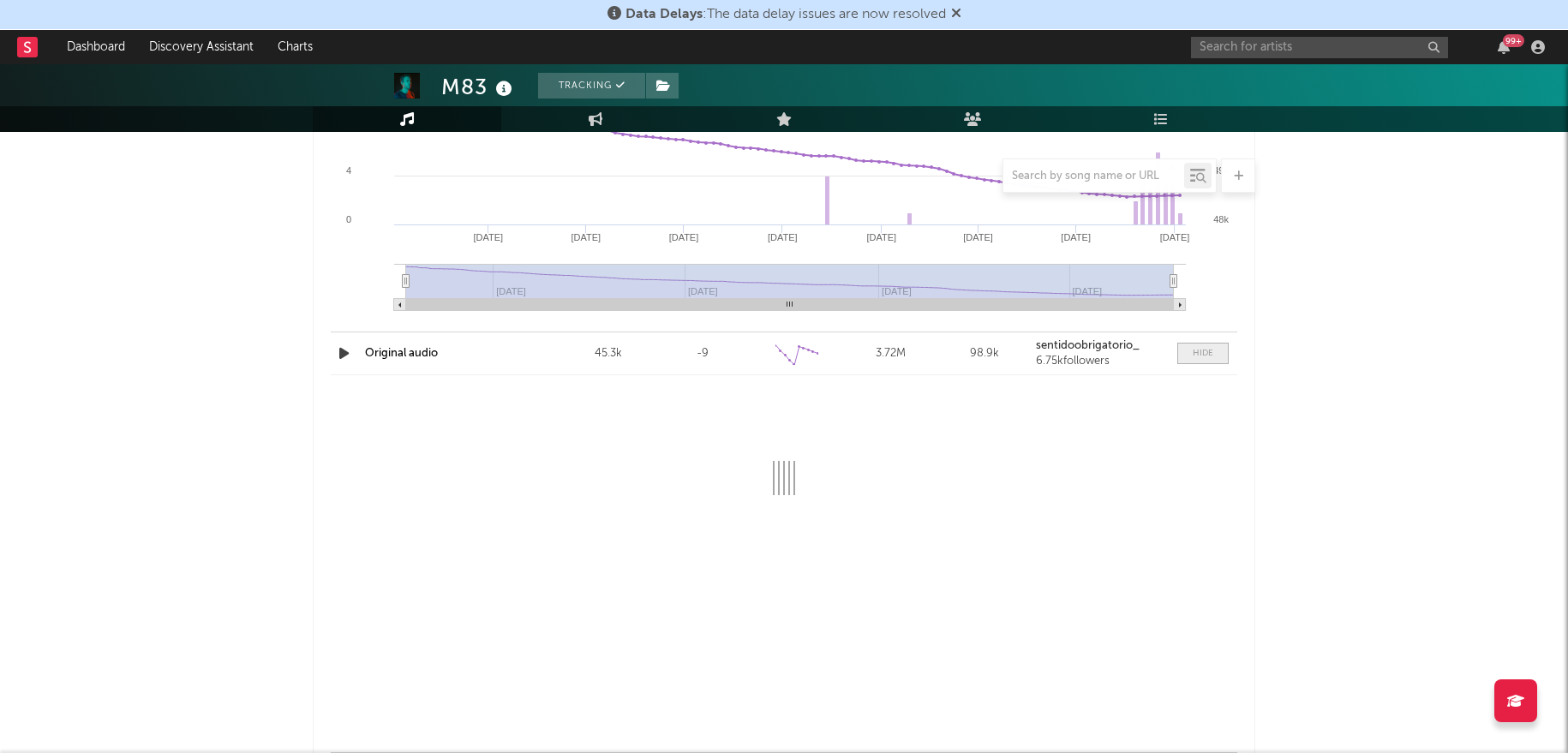
select select "6m"
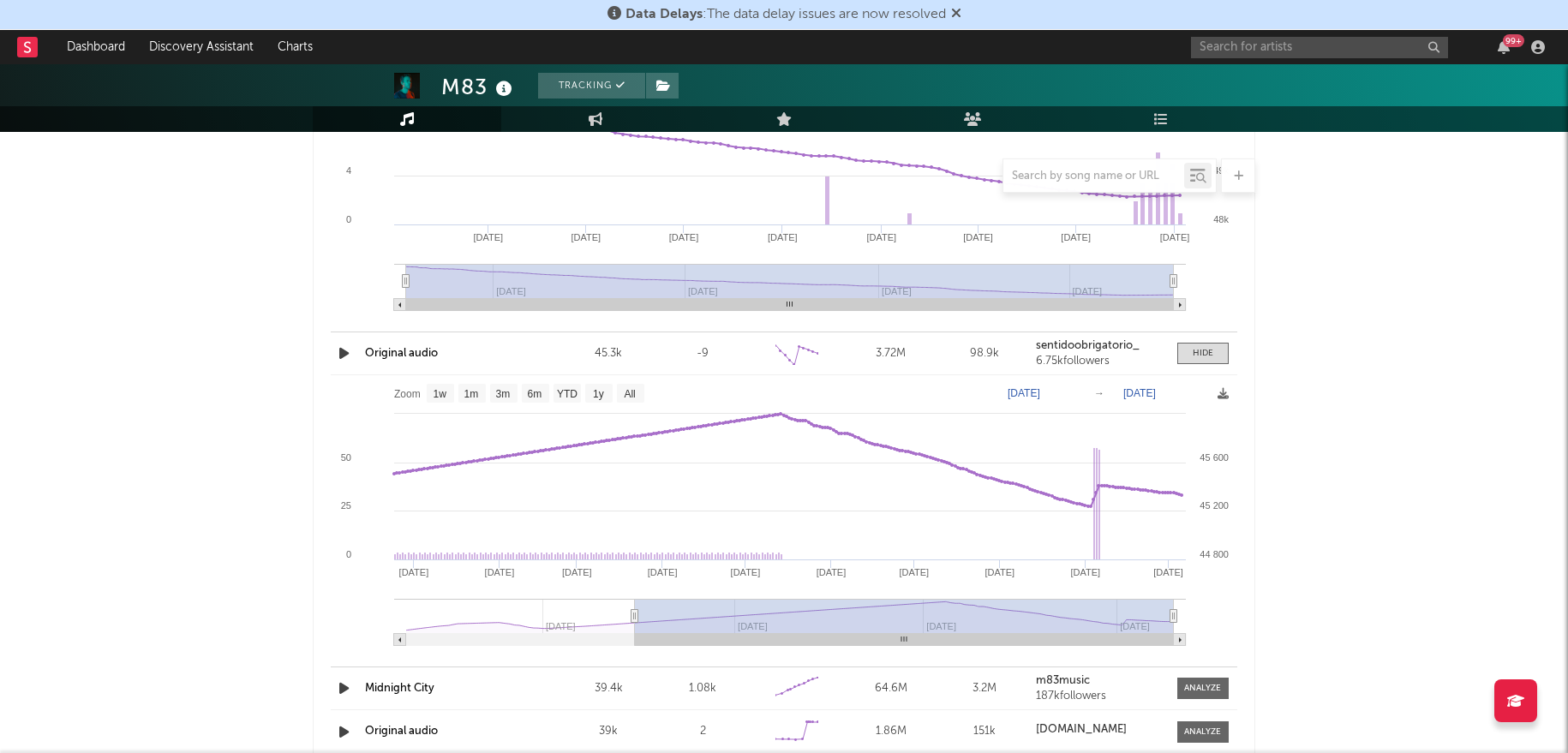
type input "[DATE]"
select select "All"
type input "[DATE]"
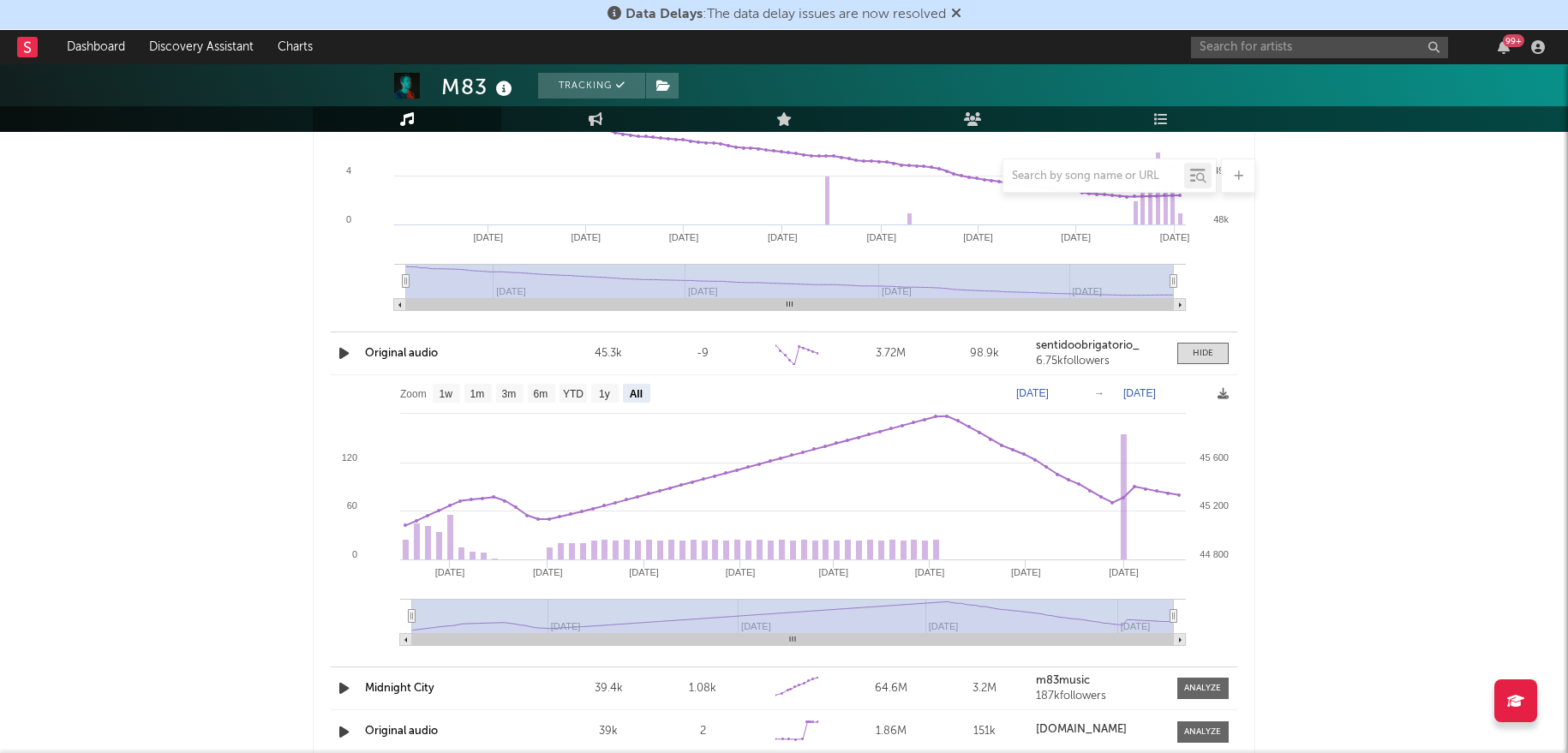
drag, startPoint x: 884, startPoint y: 609, endPoint x: 322, endPoint y: 608, distance: 562.0
click at [322, 608] on div "Reels Sound Name Reels Reels (last 7 days) Total Plays Total Engagements Author…" at bounding box center [784, 195] width 943 height 1204
click at [1221, 389] on icon at bounding box center [1223, 394] width 11 height 11
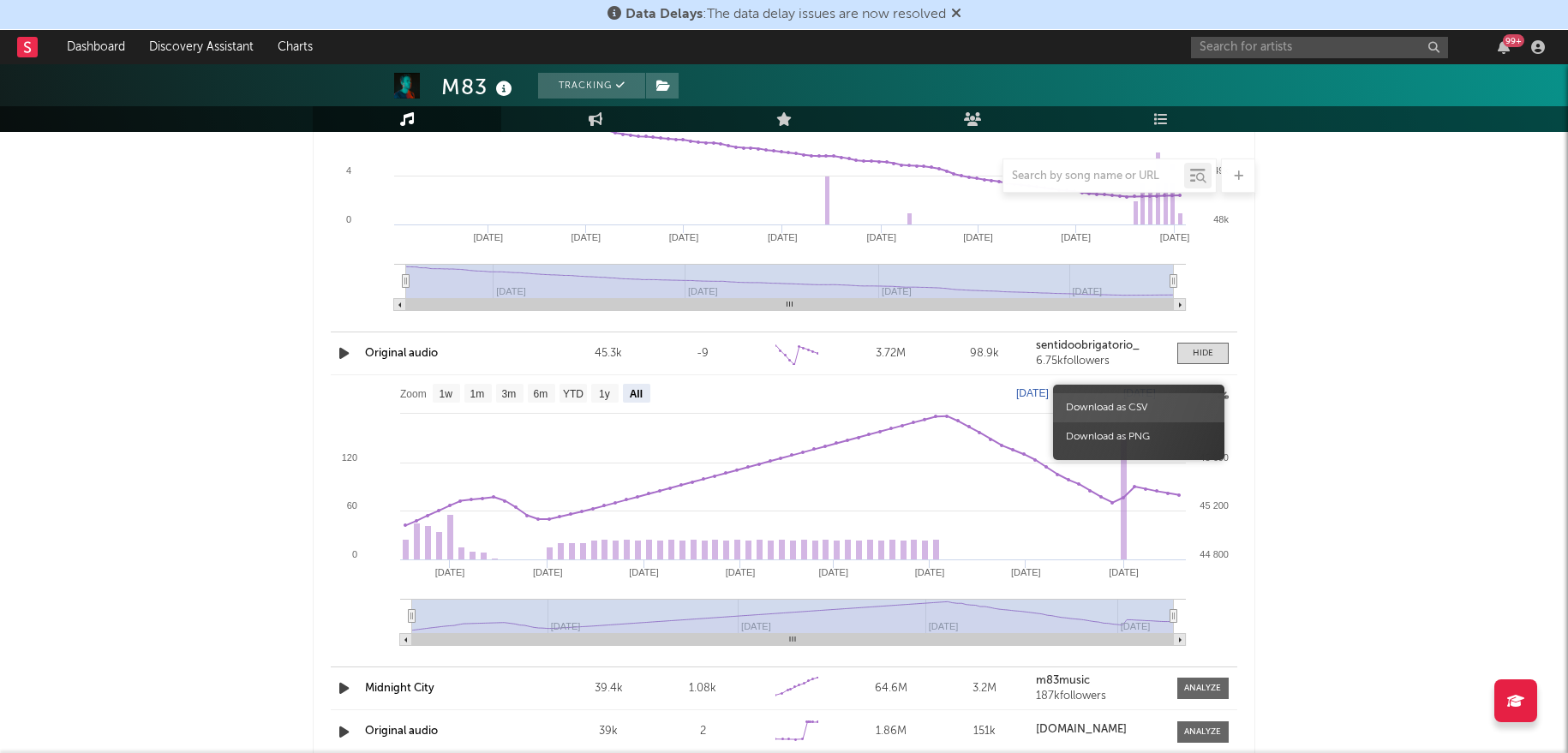
click at [1179, 398] on span "Download as CSV" at bounding box center [1138, 408] width 171 height 29
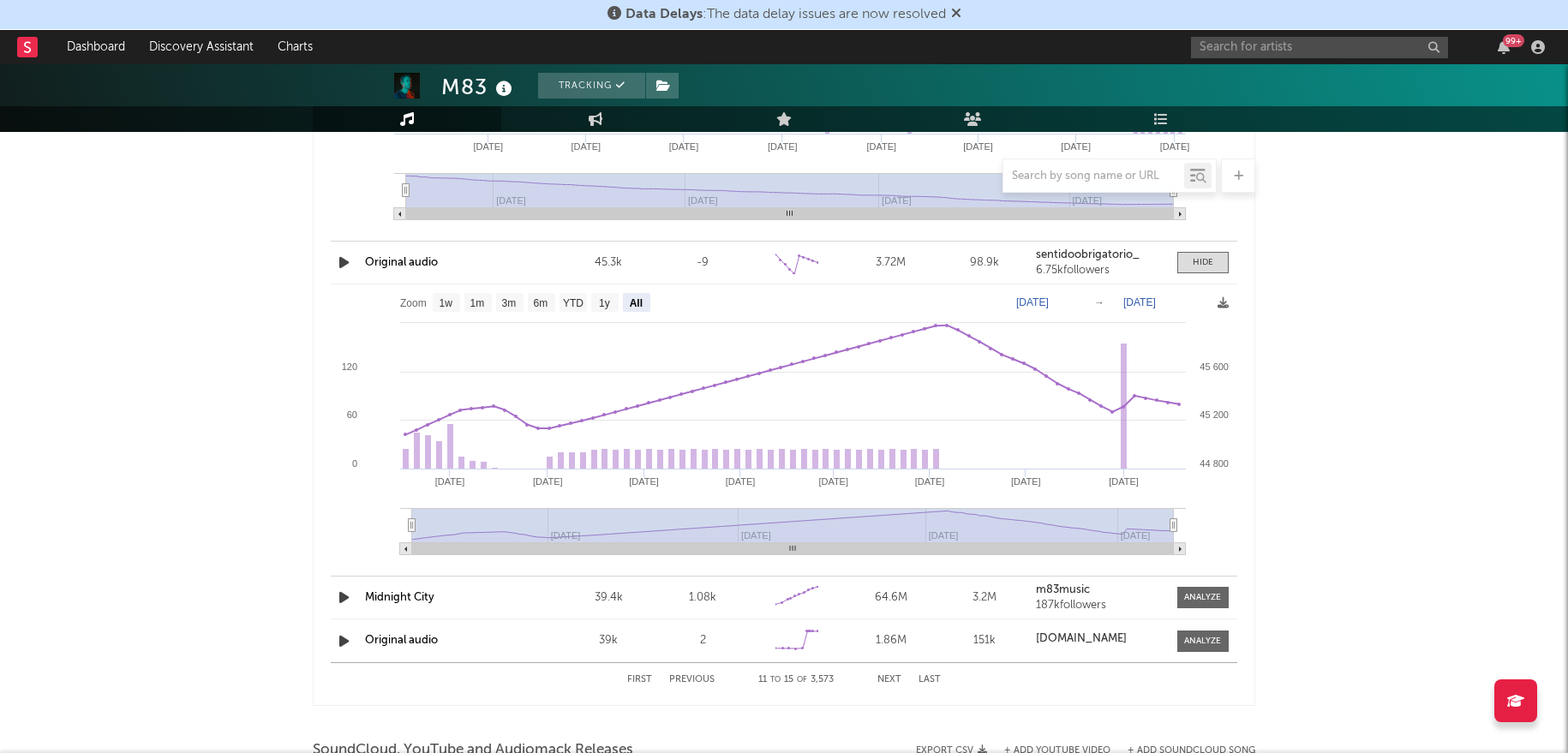
scroll to position [2269, 0]
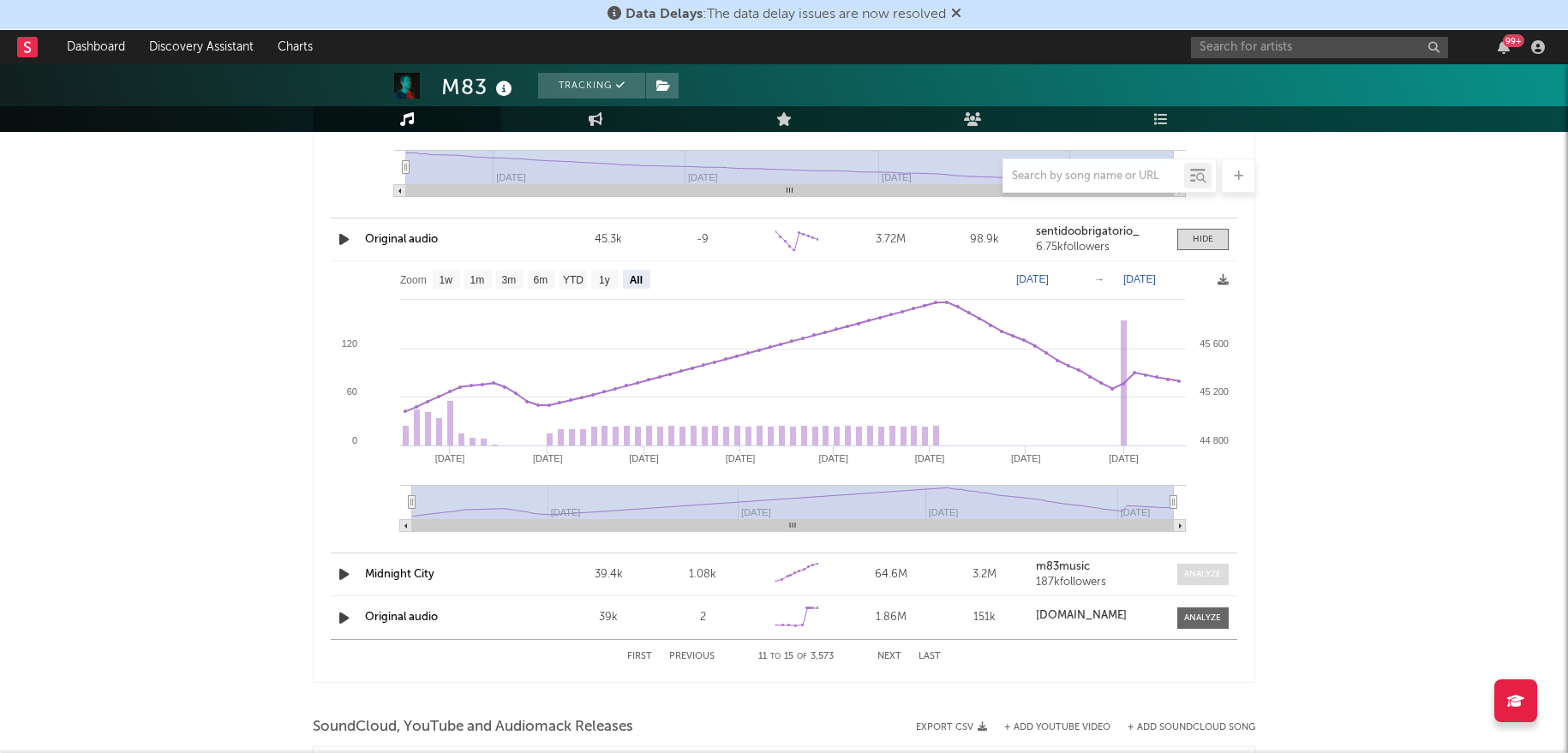
click at [1228, 577] on span at bounding box center [1203, 574] width 51 height 21
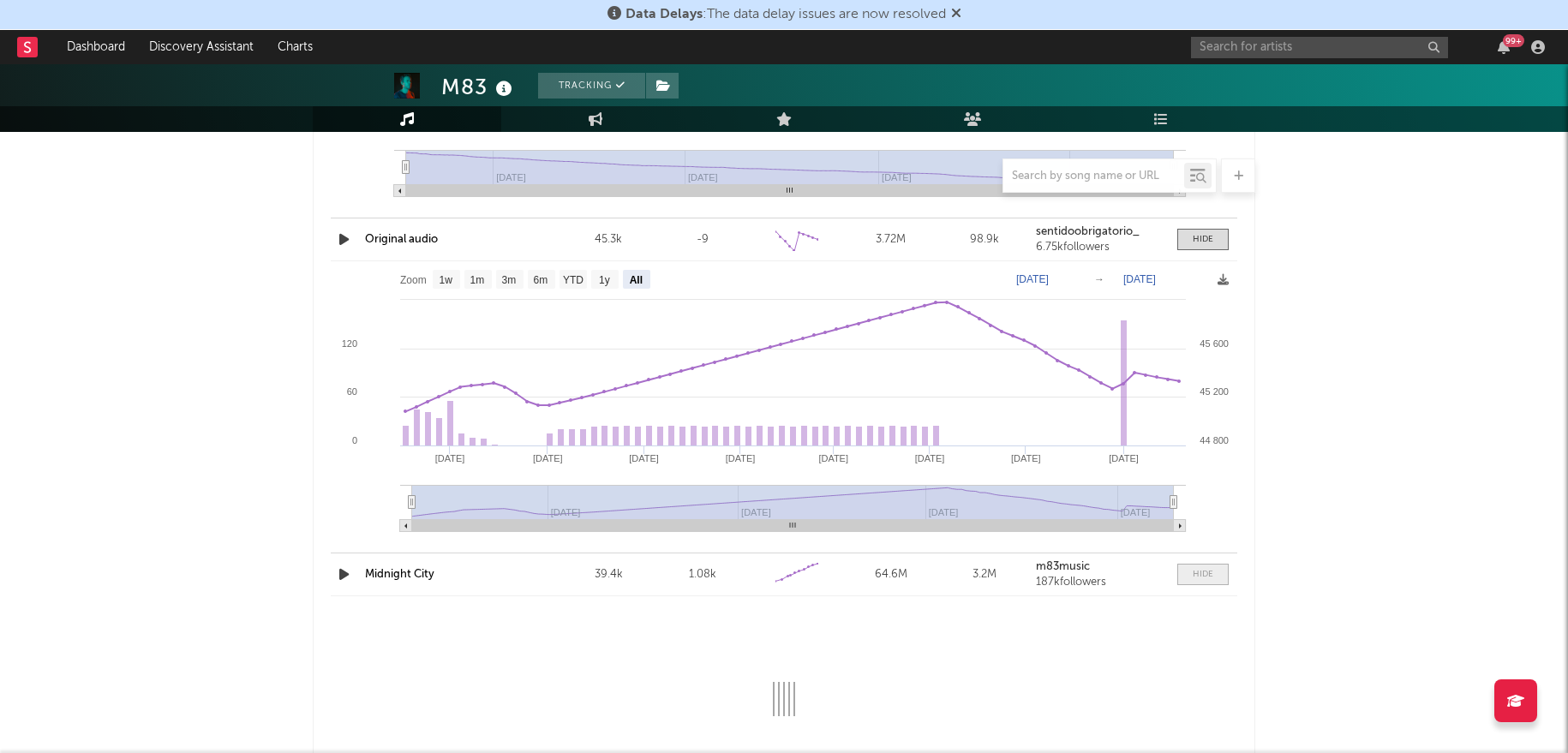
select select "6m"
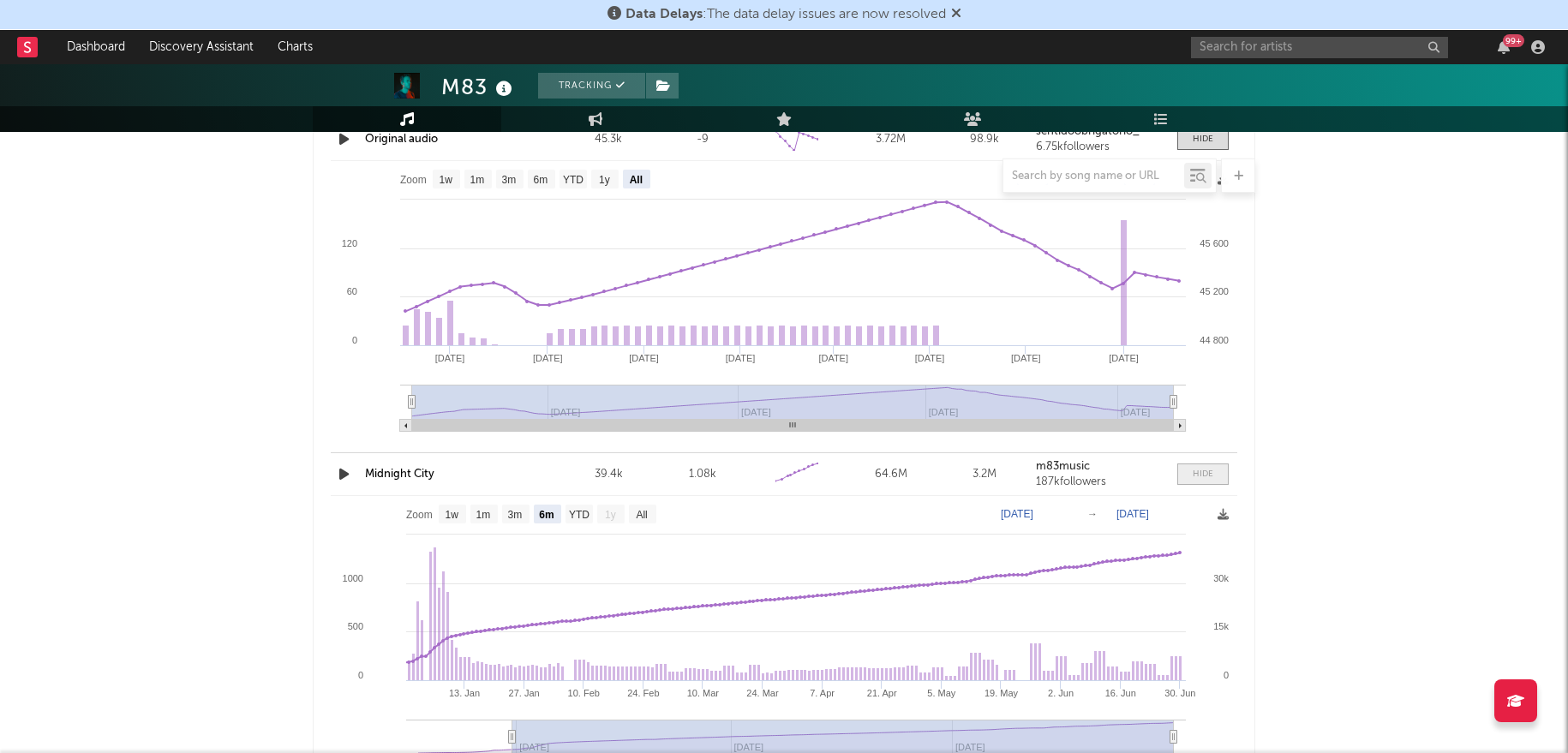
scroll to position [2519, 0]
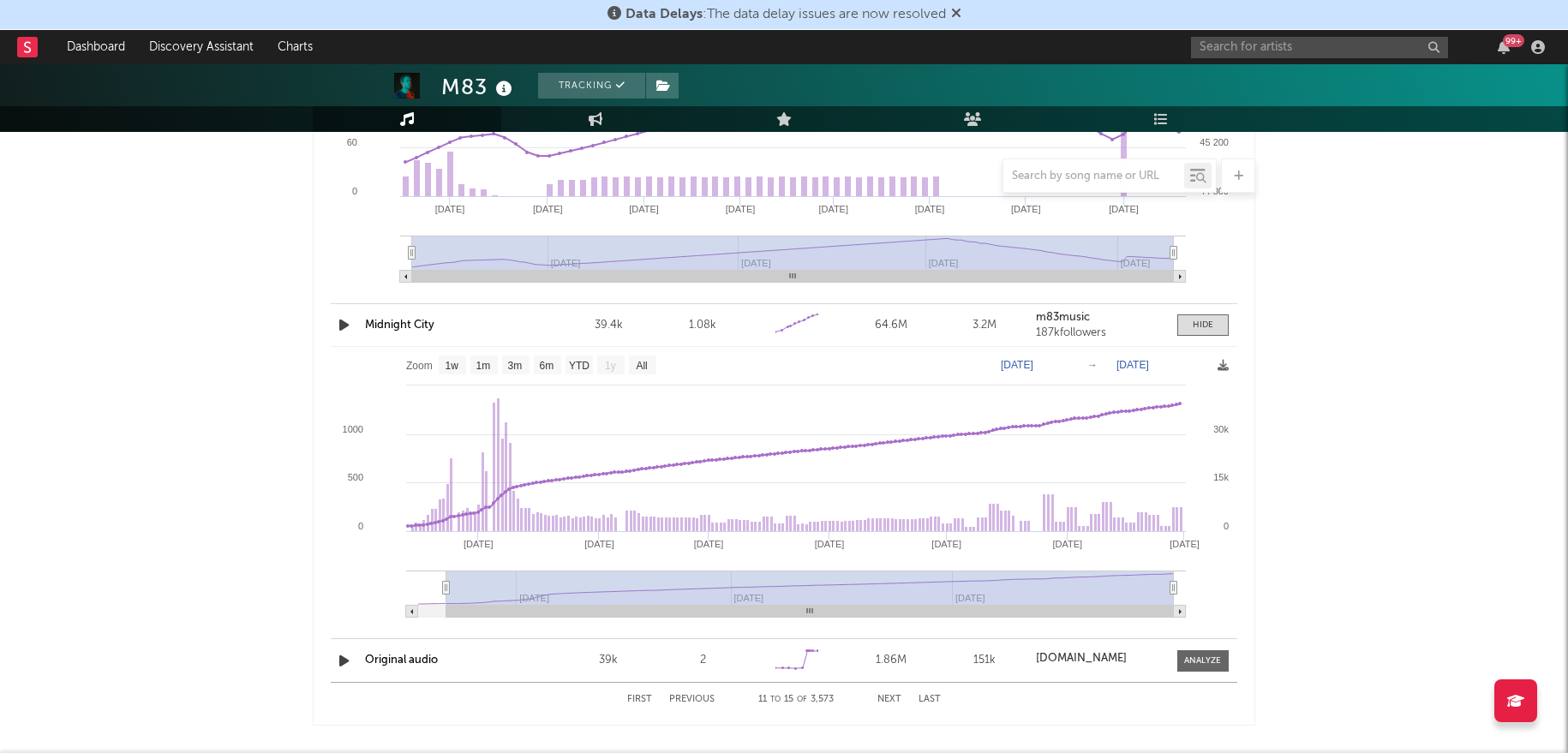
type input "[DATE]"
select select "All"
type input "[DATE]"
drag, startPoint x: 513, startPoint y: 581, endPoint x: 360, endPoint y: 587, distance: 153.1
click at [360, 587] on icon "Created with Highcharts 10.3.3 Jan '[DATE] Mar '[DATE] May '[DATE] [DATE] '[DAT…" at bounding box center [784, 488] width 907 height 282
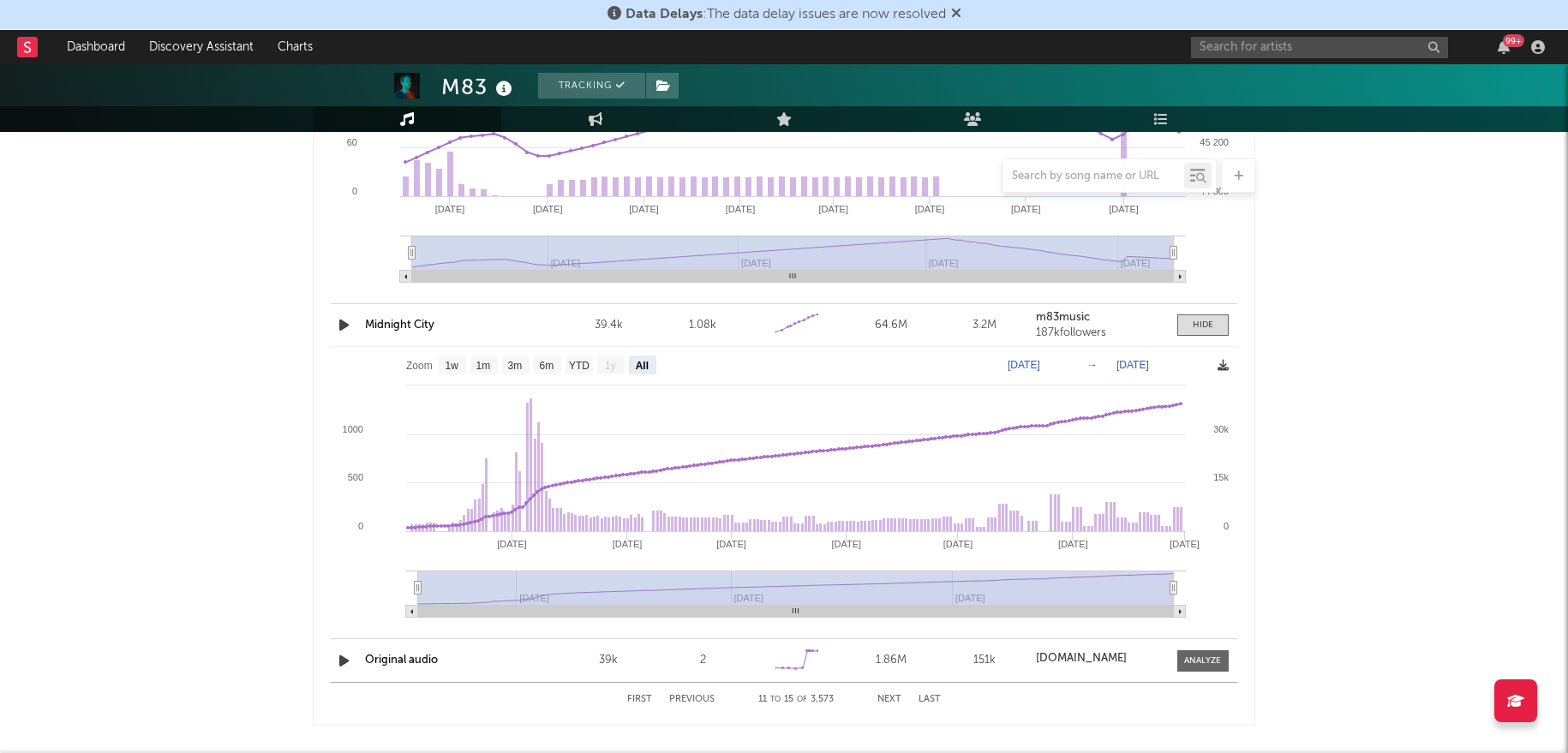
click at [1222, 363] on icon at bounding box center [1223, 366] width 11 height 11
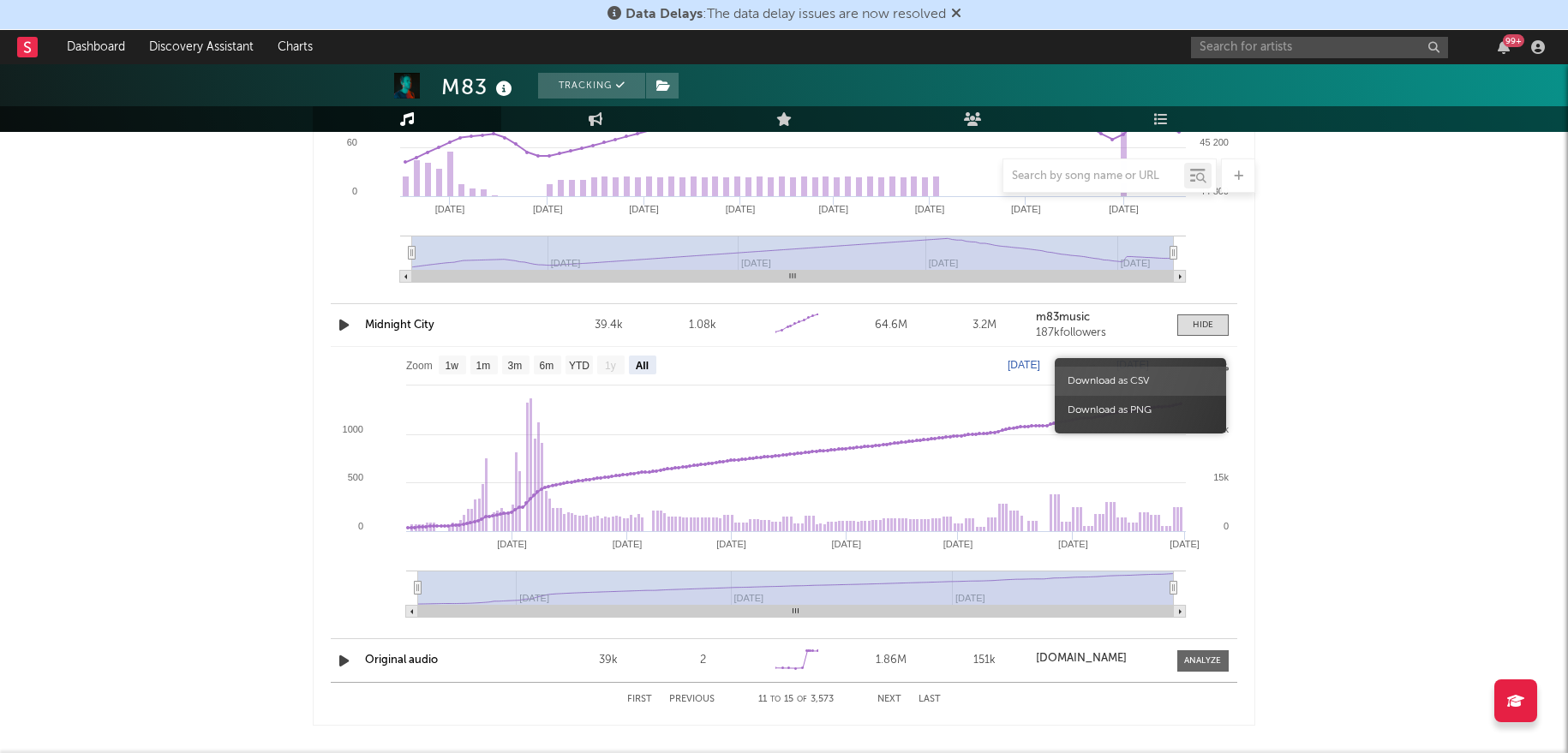
click at [1169, 381] on span "Download as CSV" at bounding box center [1140, 381] width 171 height 29
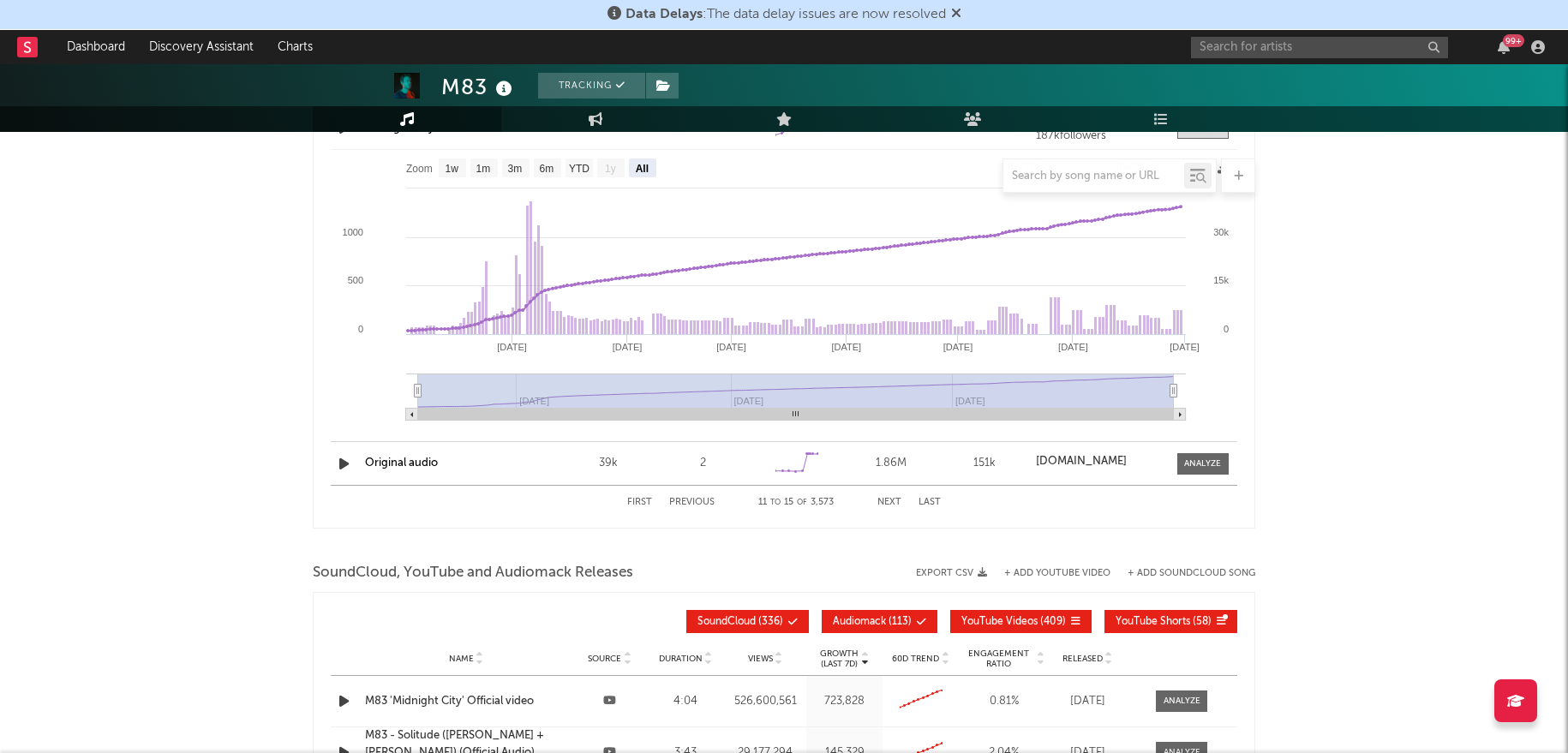
scroll to position [2752, 0]
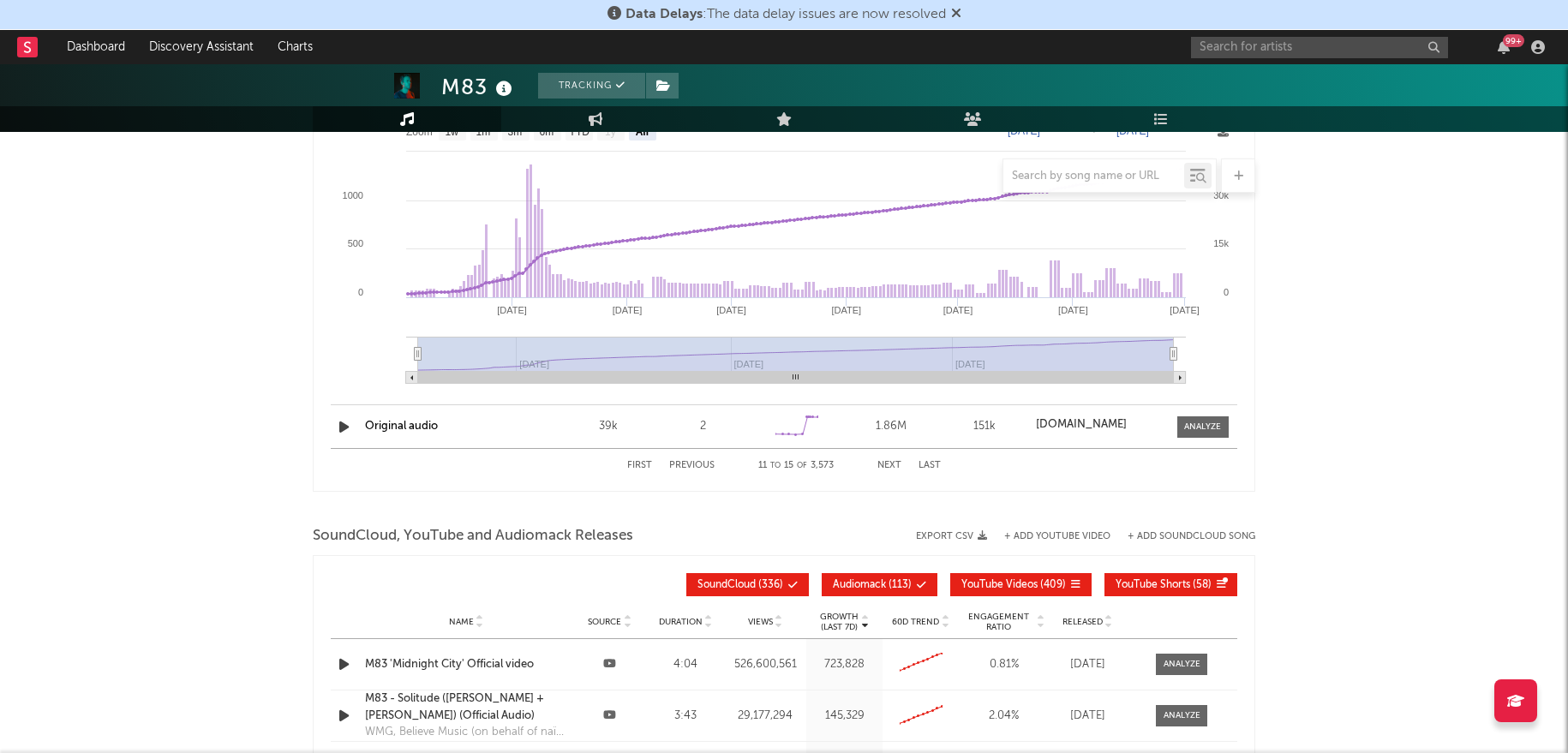
click at [1198, 417] on span at bounding box center [1203, 427] width 51 height 21
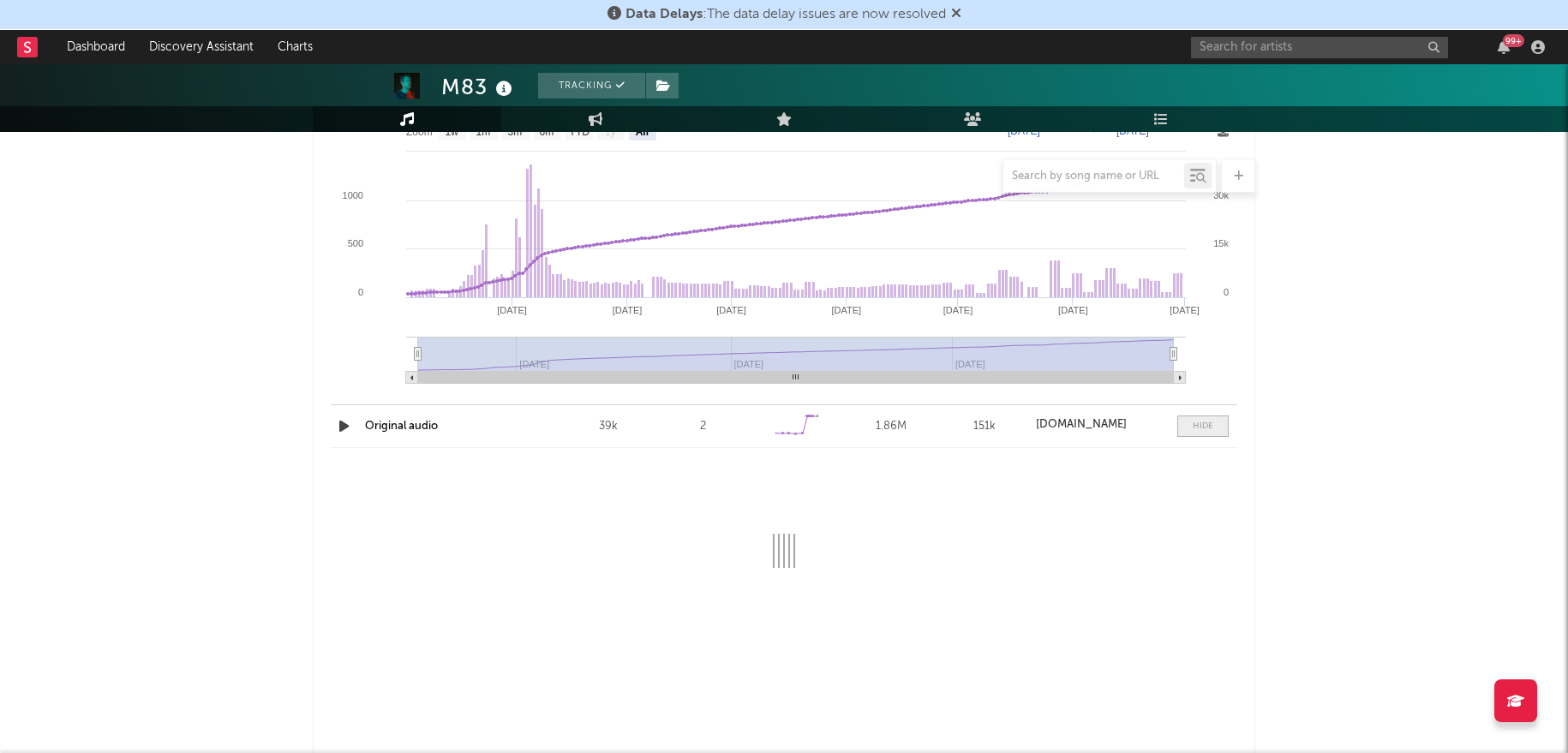
select select "6m"
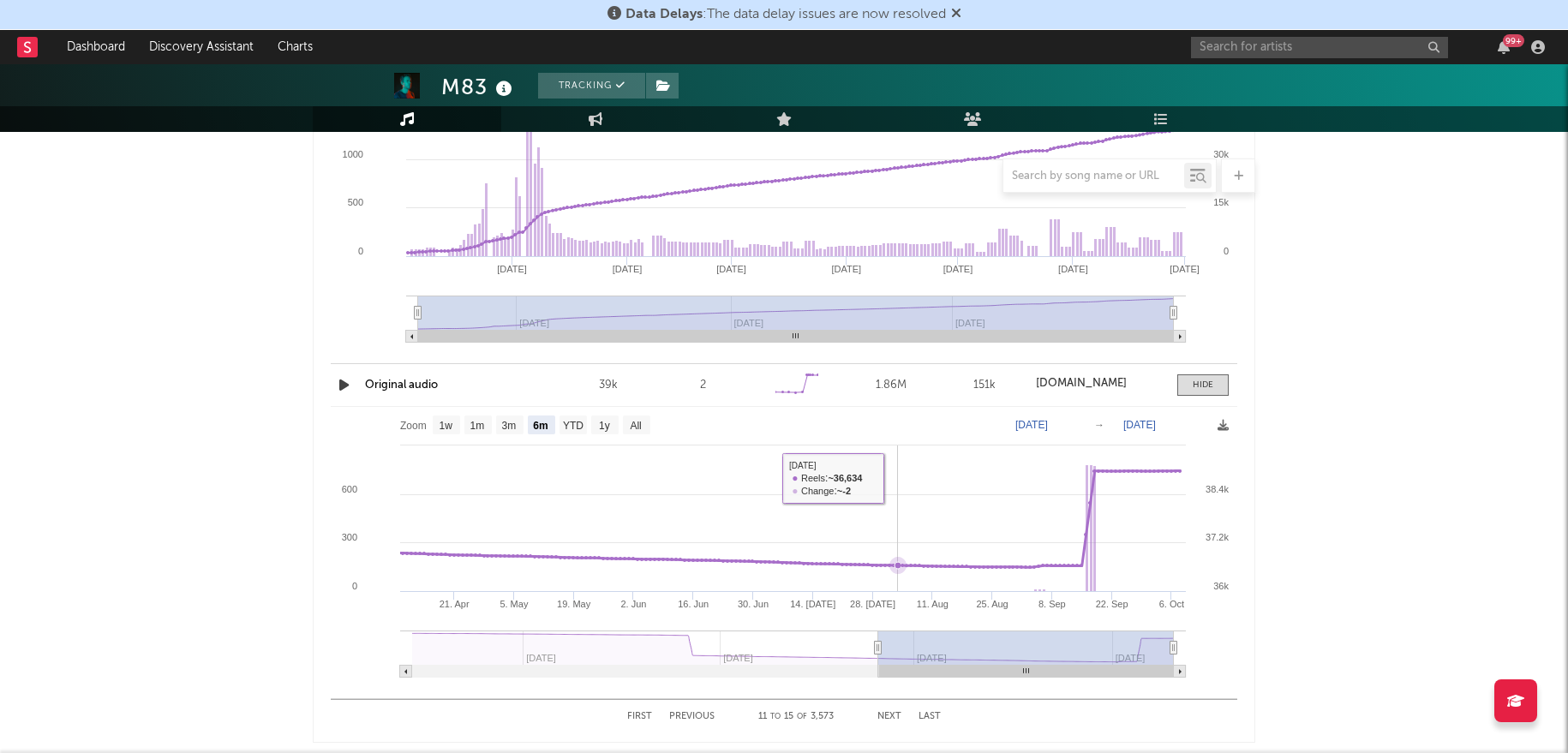
scroll to position [2825, 0]
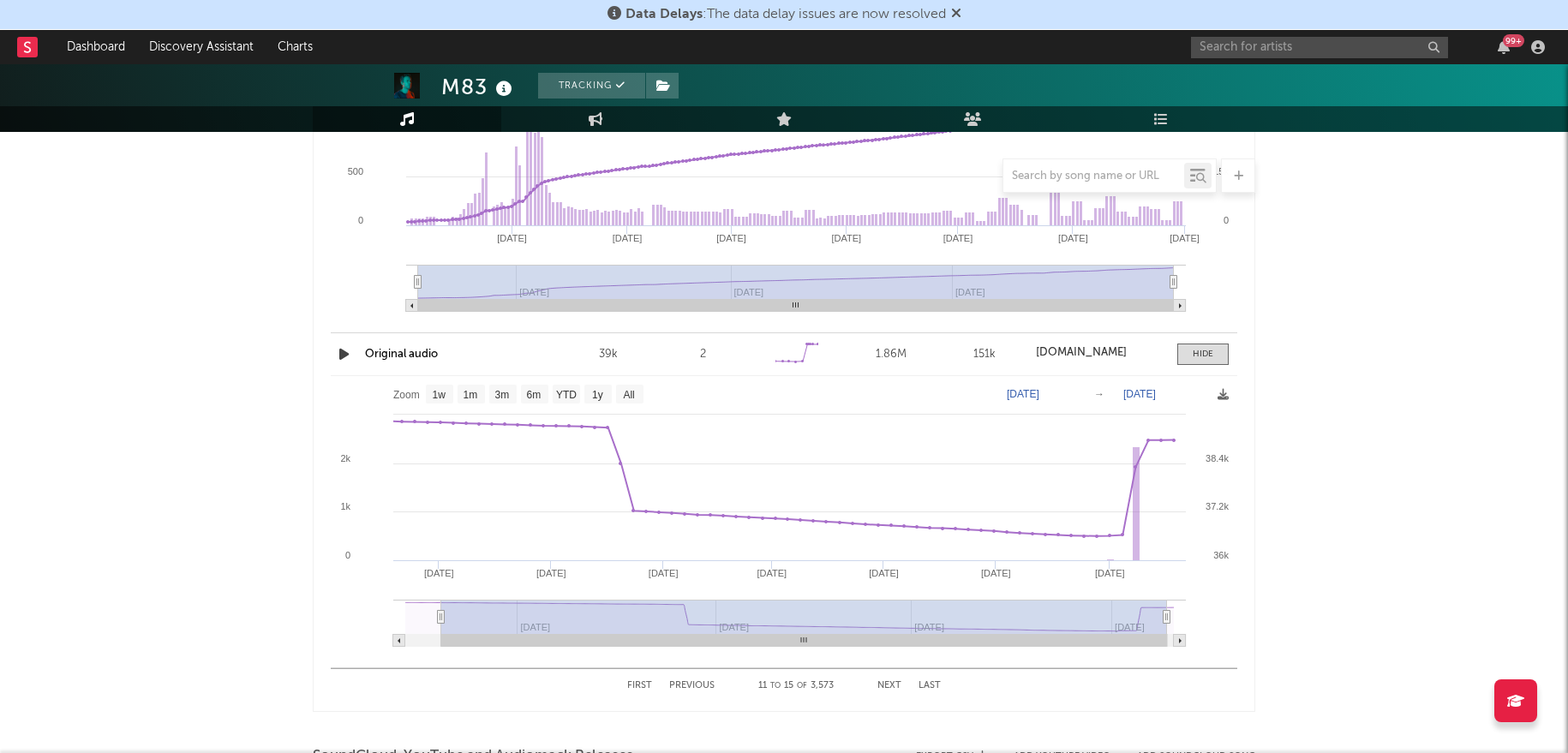
type input "[DATE]"
select select "All"
type input "[DATE]"
drag, startPoint x: 875, startPoint y: 615, endPoint x: 305, endPoint y: 621, distance: 570.0
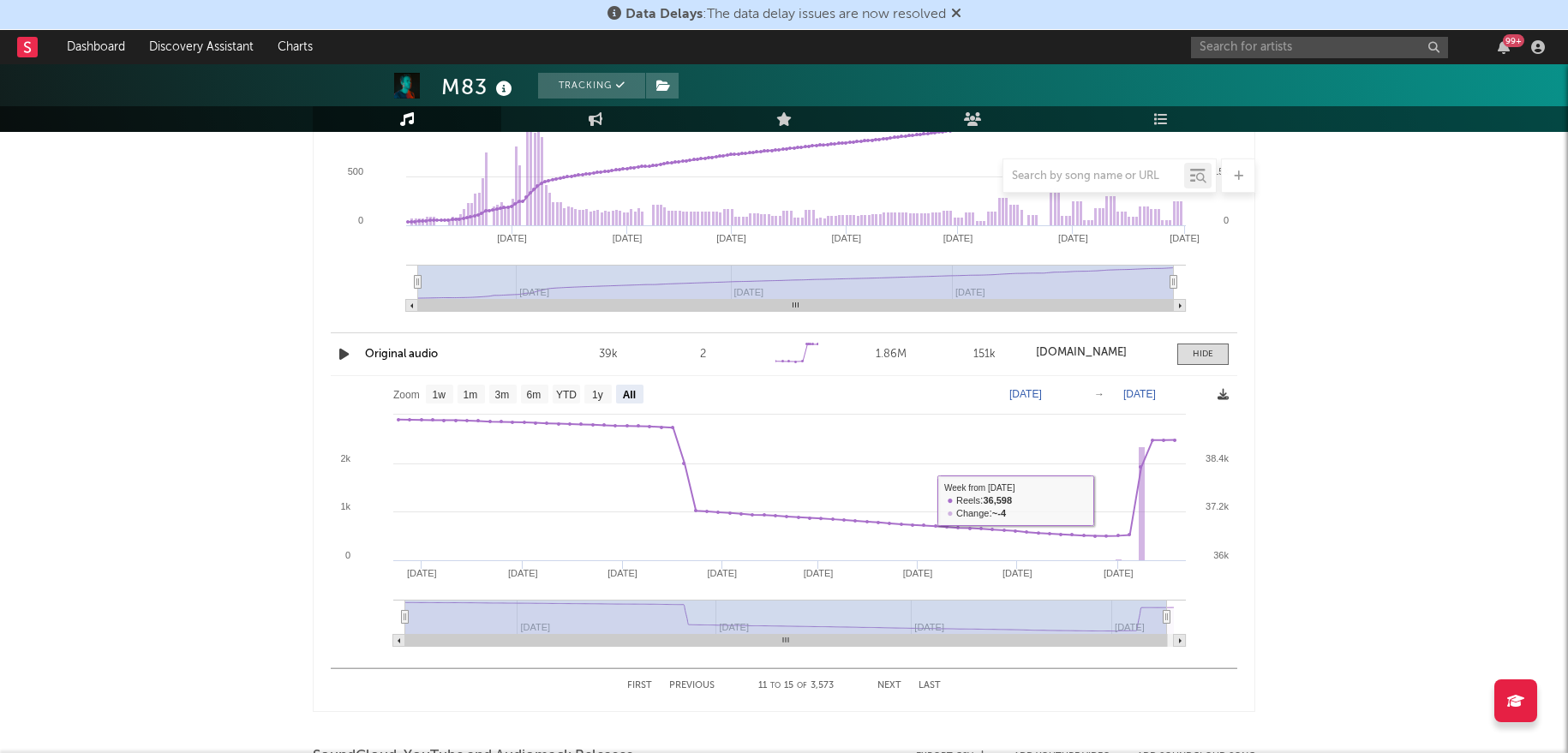
click at [1223, 394] on icon at bounding box center [1223, 395] width 11 height 11
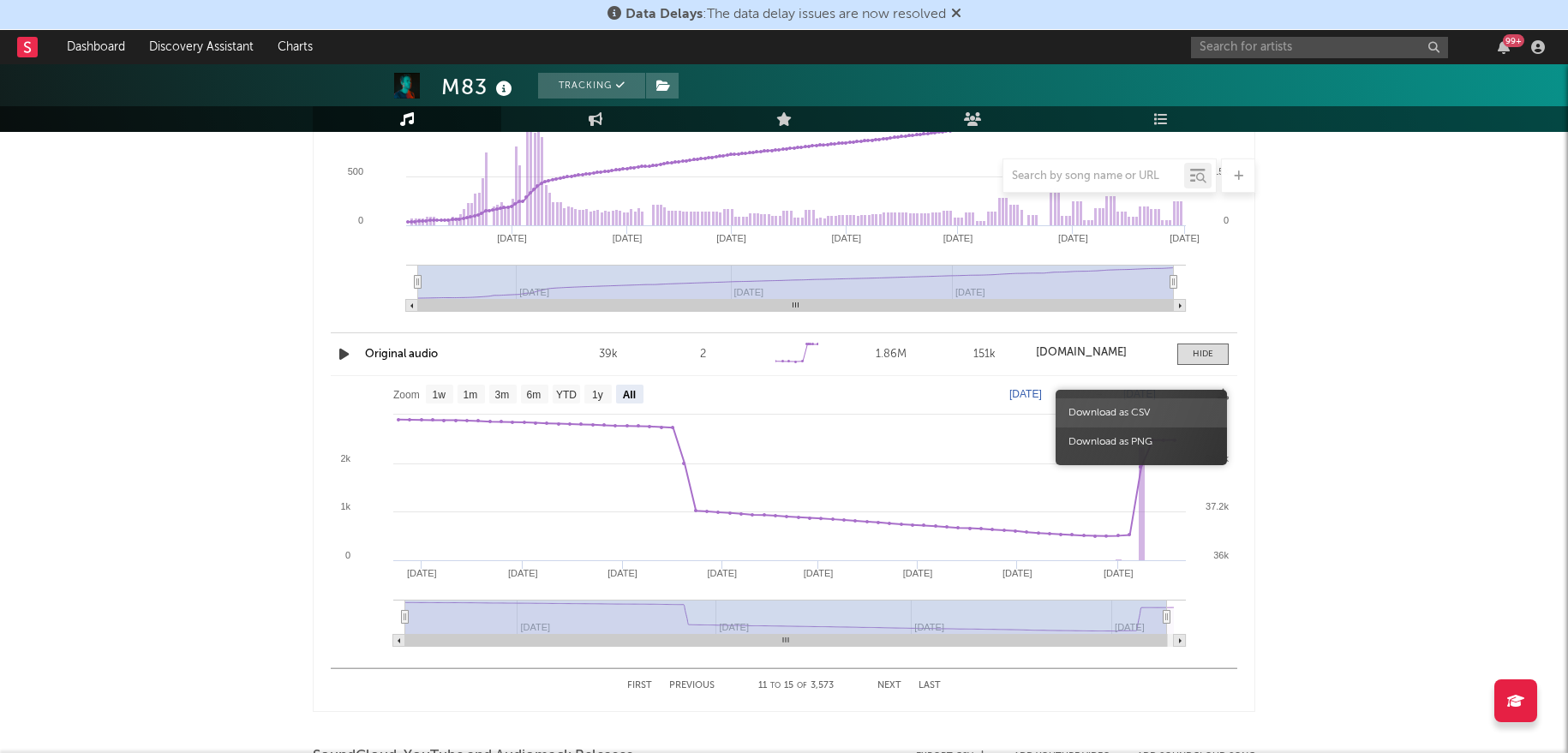
click at [1186, 404] on span "Download as CSV" at bounding box center [1141, 413] width 171 height 29
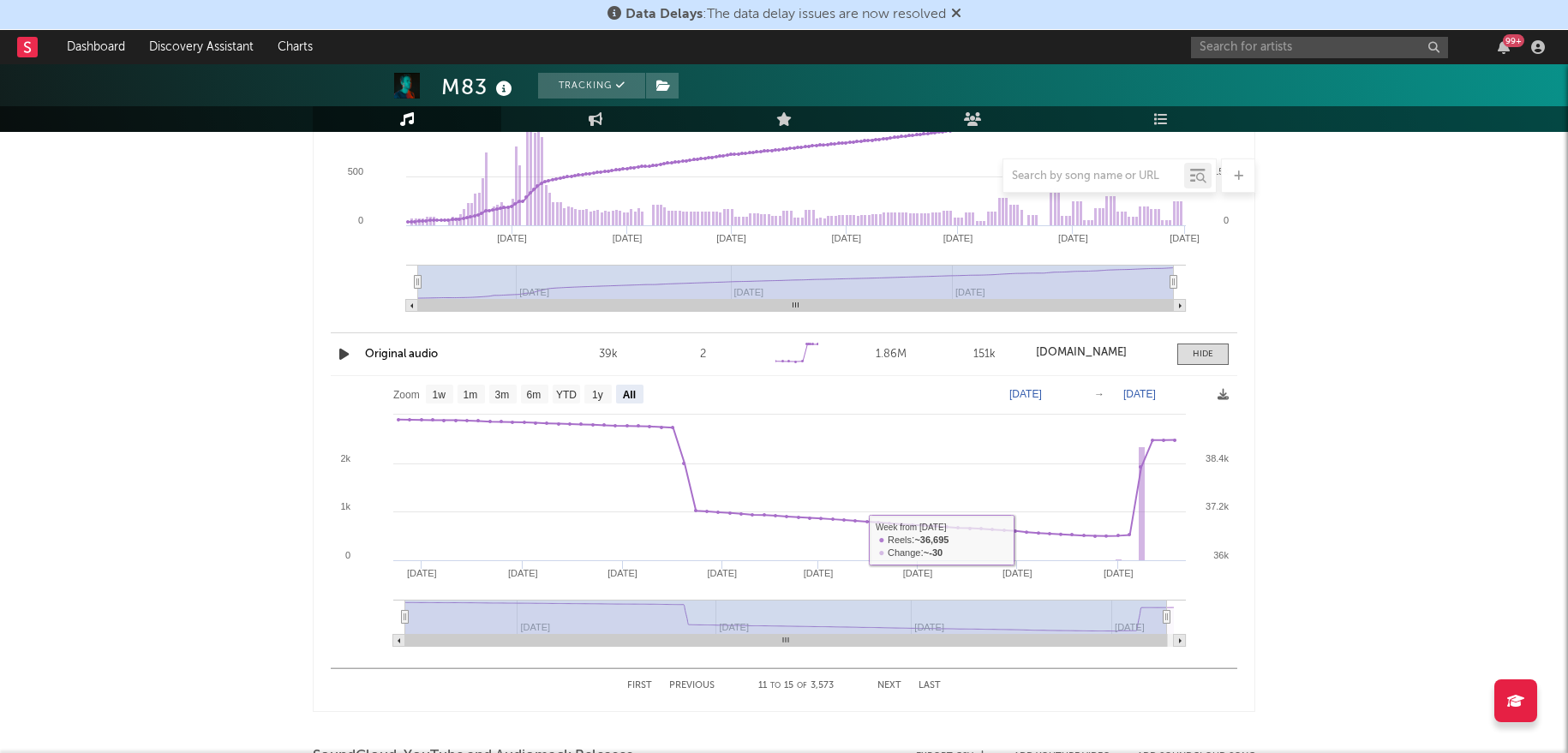
click at [890, 685] on button "Next" at bounding box center [890, 685] width 24 height 9
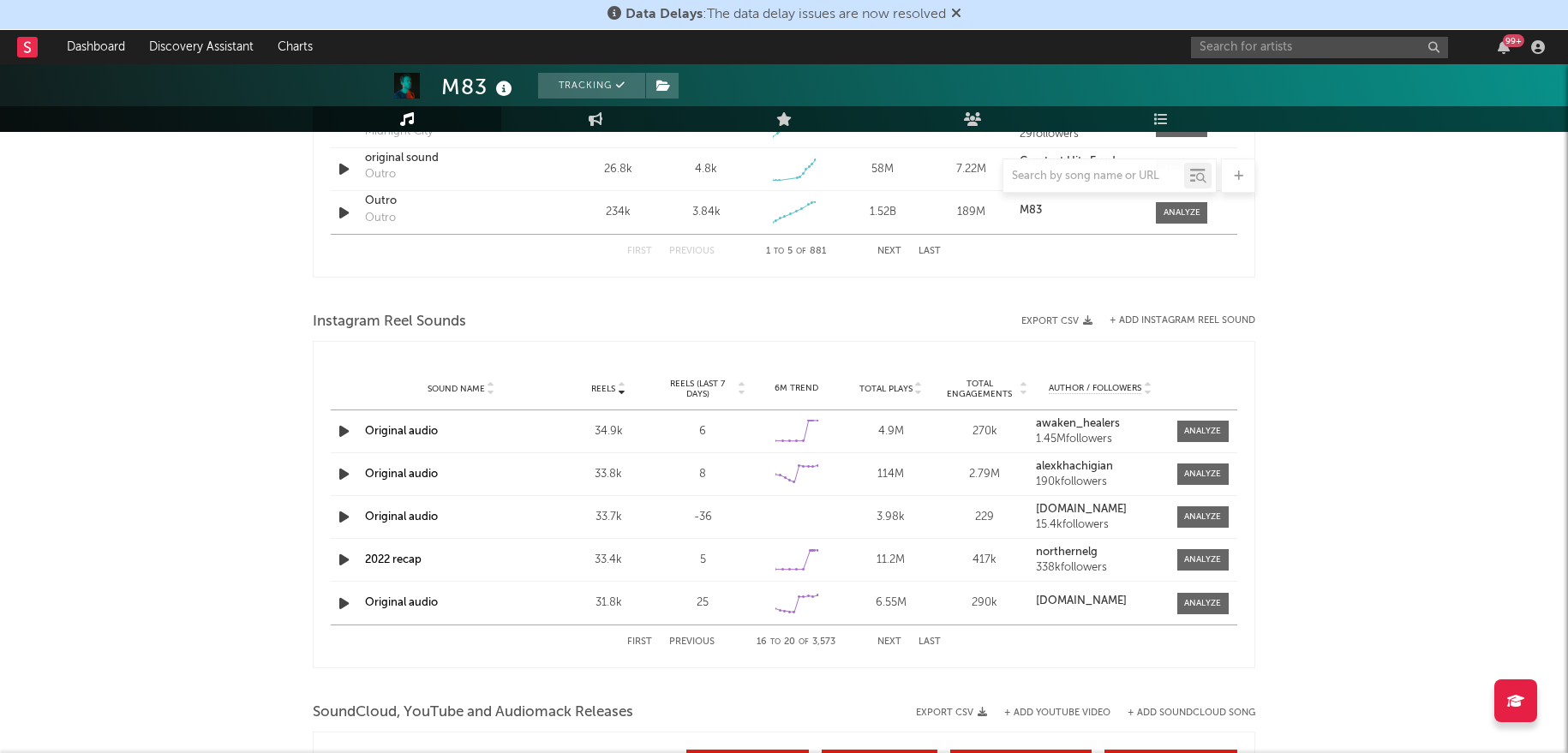
scroll to position [1411, 0]
